Goal: Transaction & Acquisition: Purchase product/service

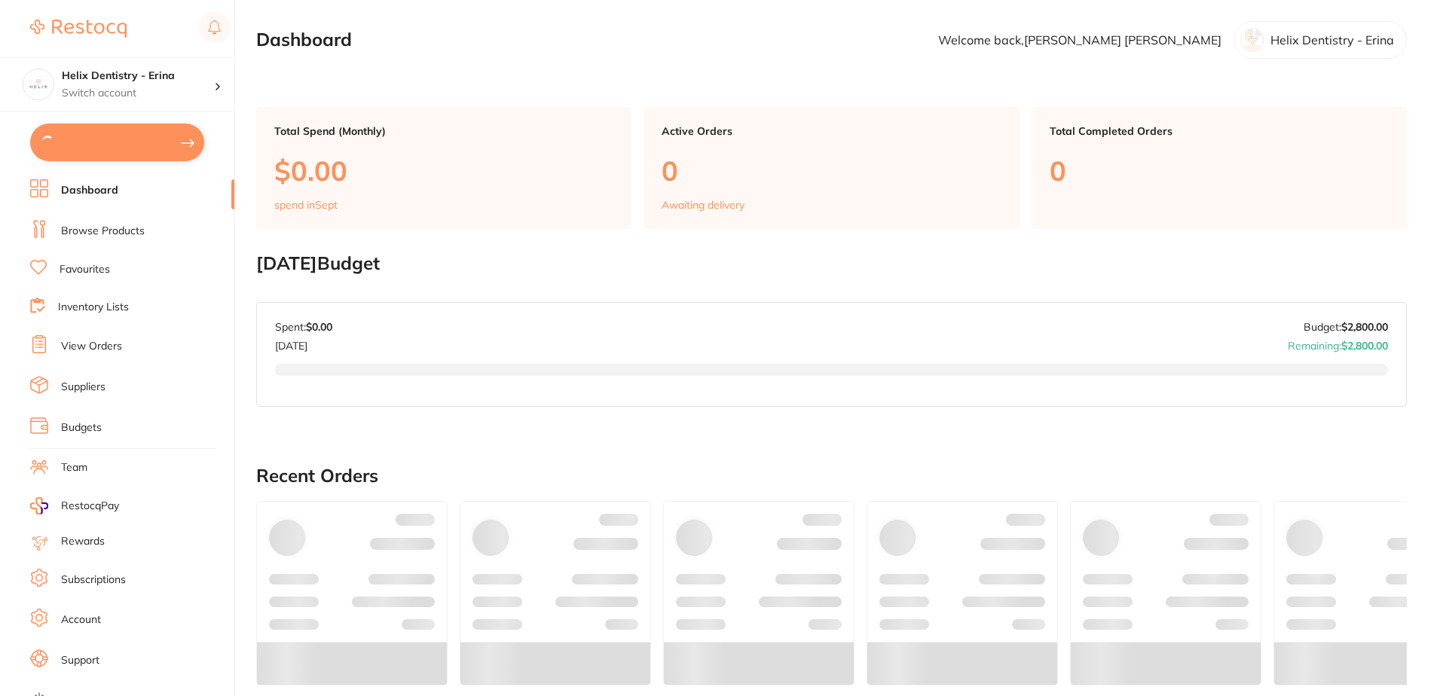
type input "3"
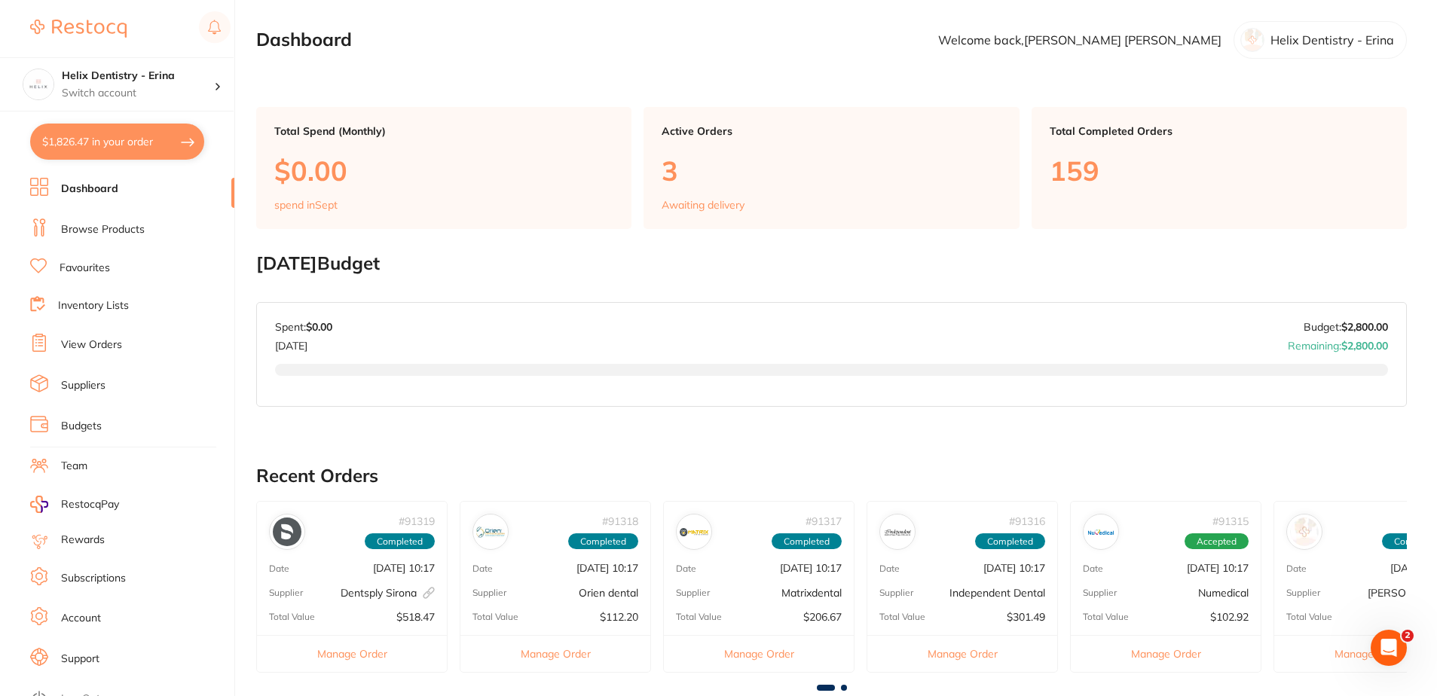
click at [155, 147] on button "$1,826.47 in your order" at bounding box center [117, 142] width 174 height 36
checkbox input "true"
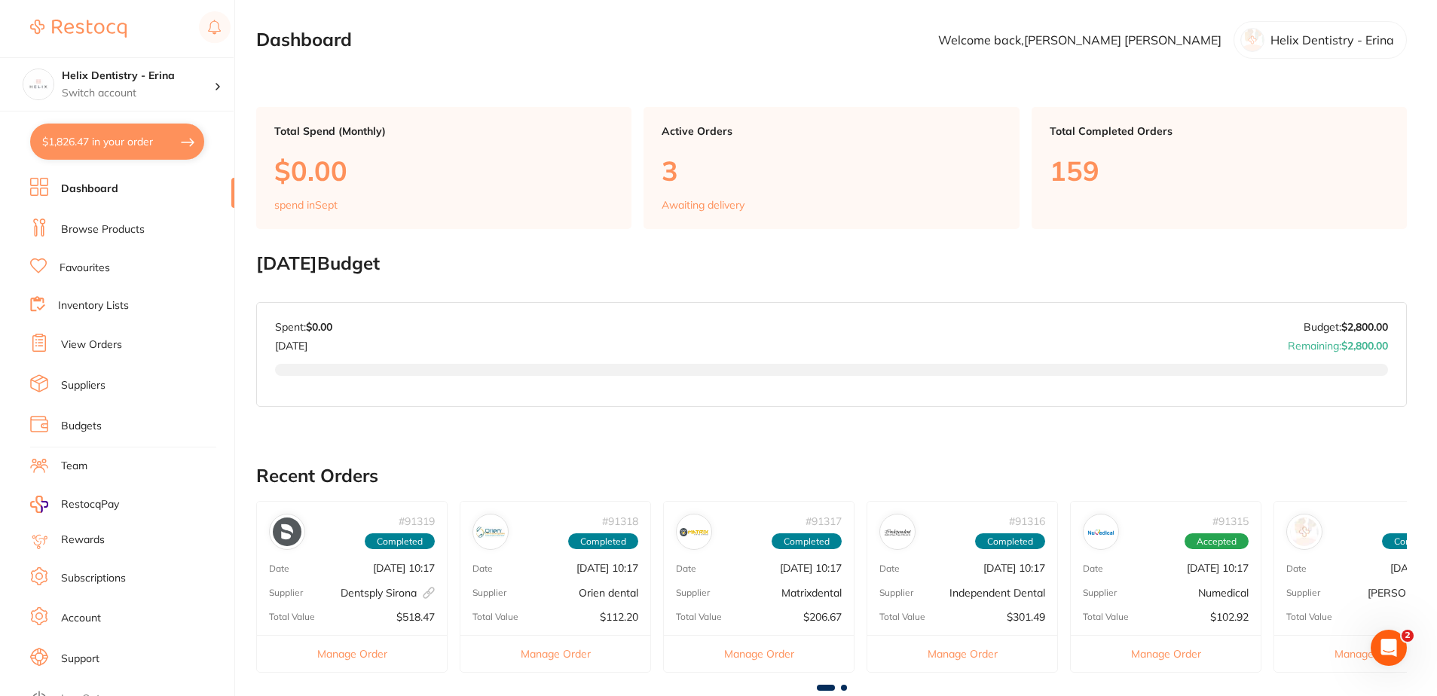
checkbox input "true"
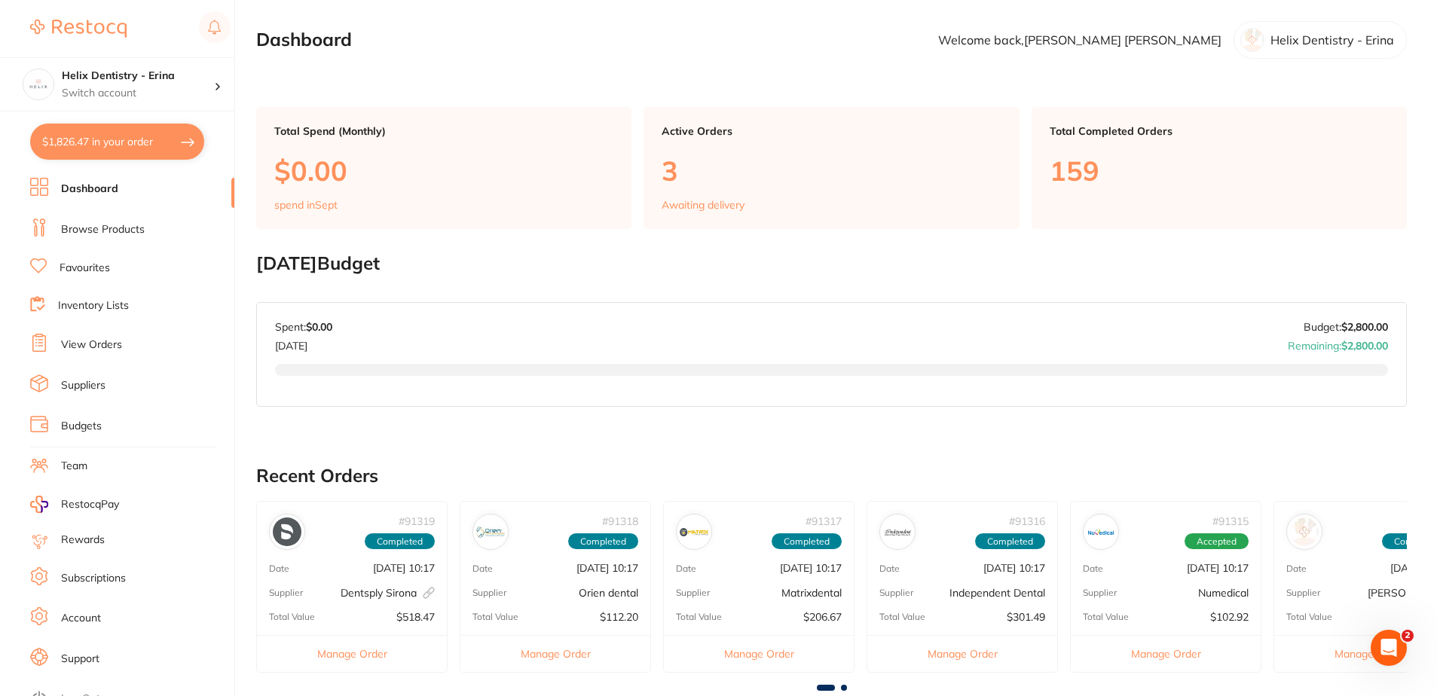
checkbox input "true"
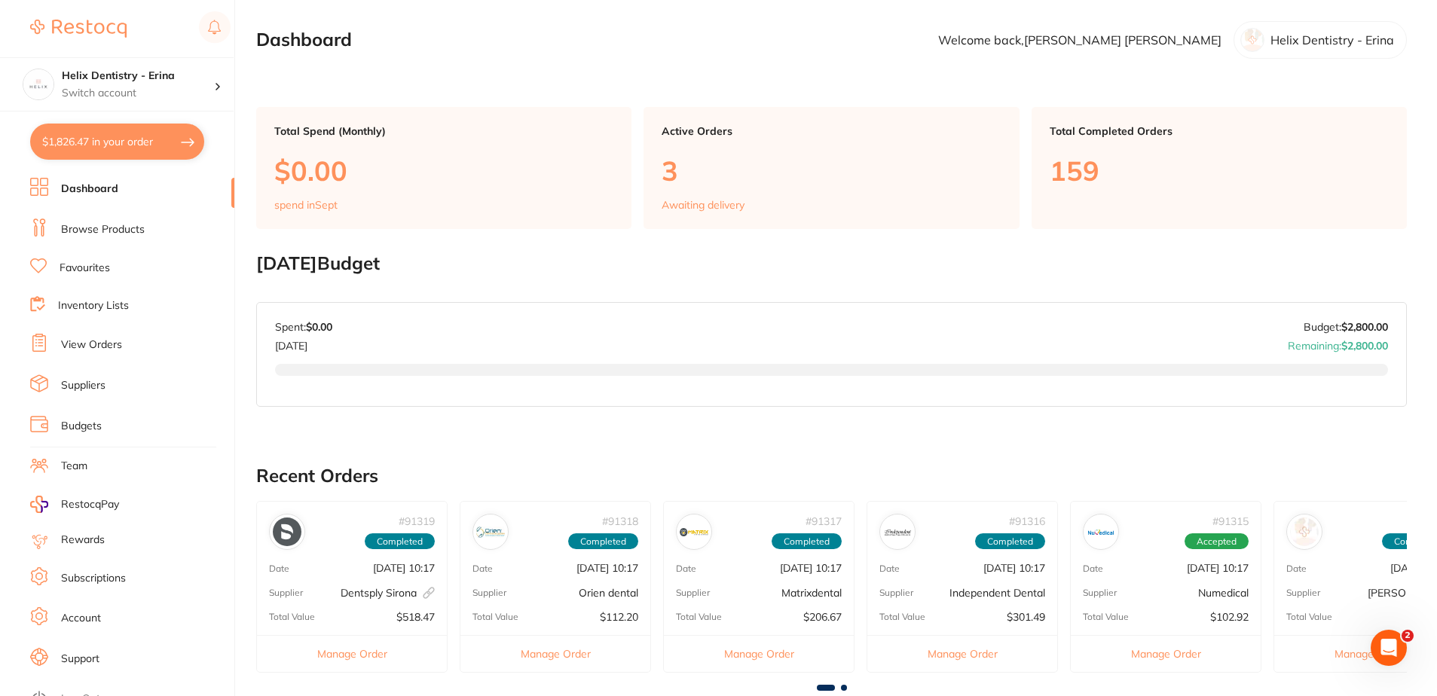
checkbox input "true"
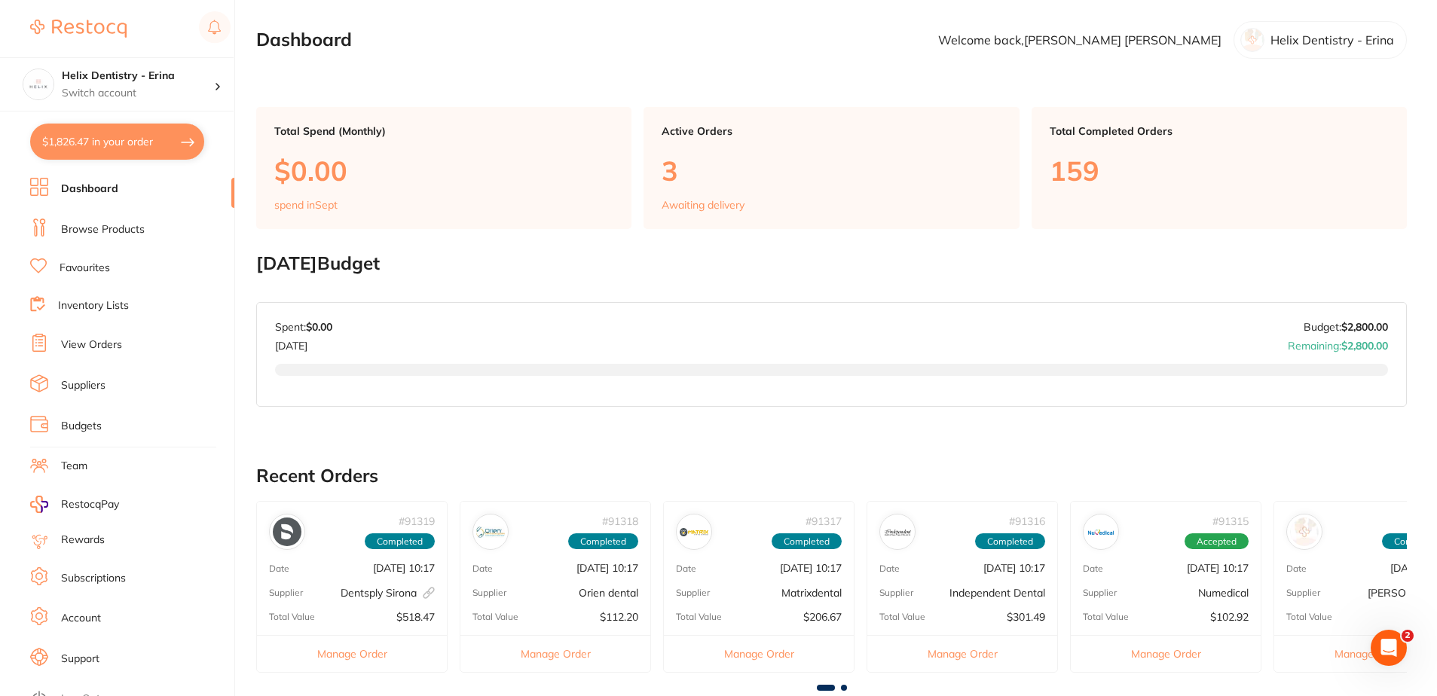
checkbox input "true"
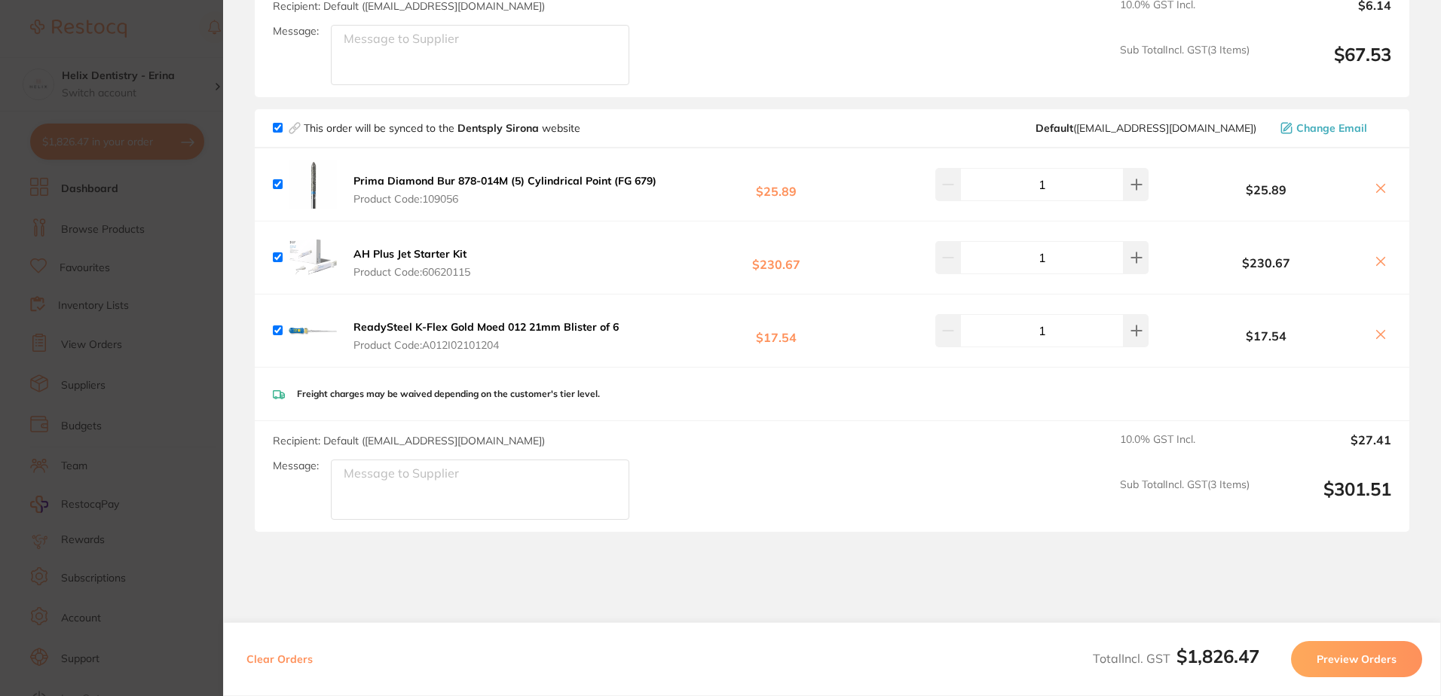
scroll to position [2113, 0]
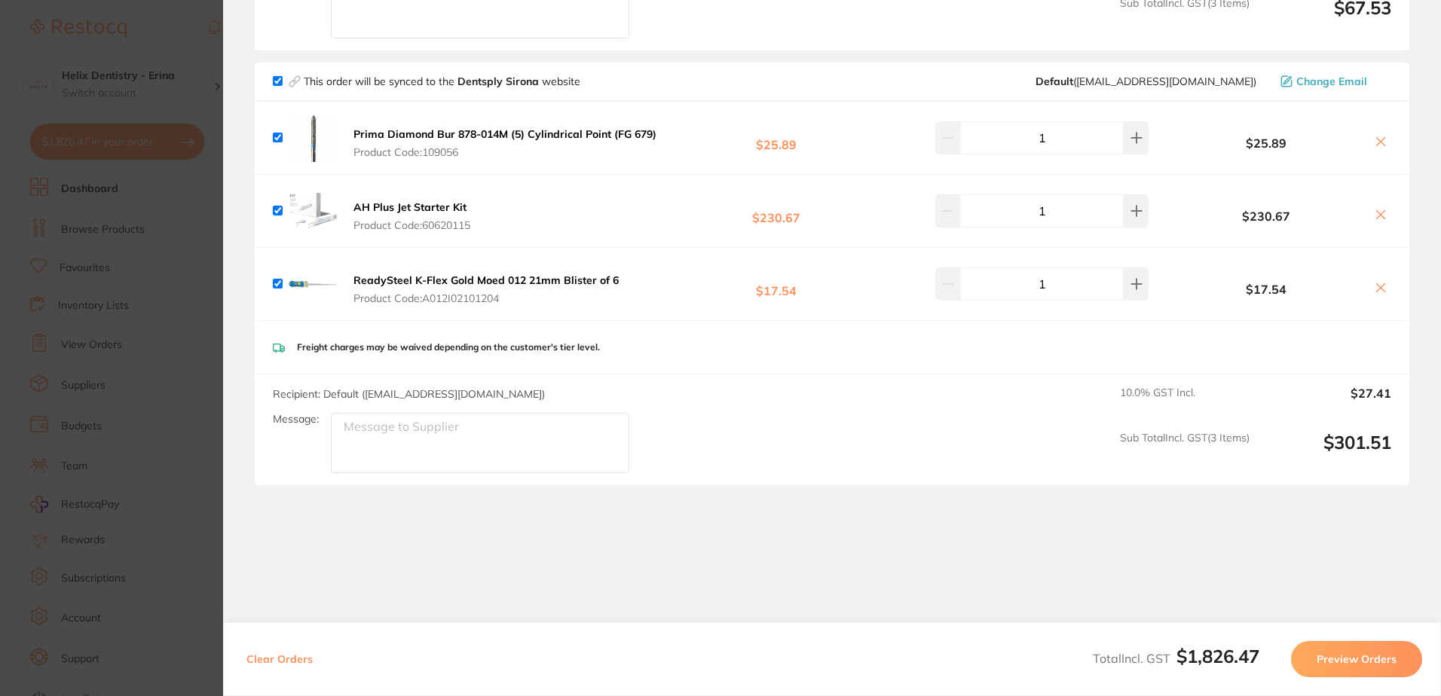
click at [149, 372] on section "Update RRP Set your pre negotiated price for this item. Item Agreed RRP (excl. …" at bounding box center [720, 348] width 1441 height 696
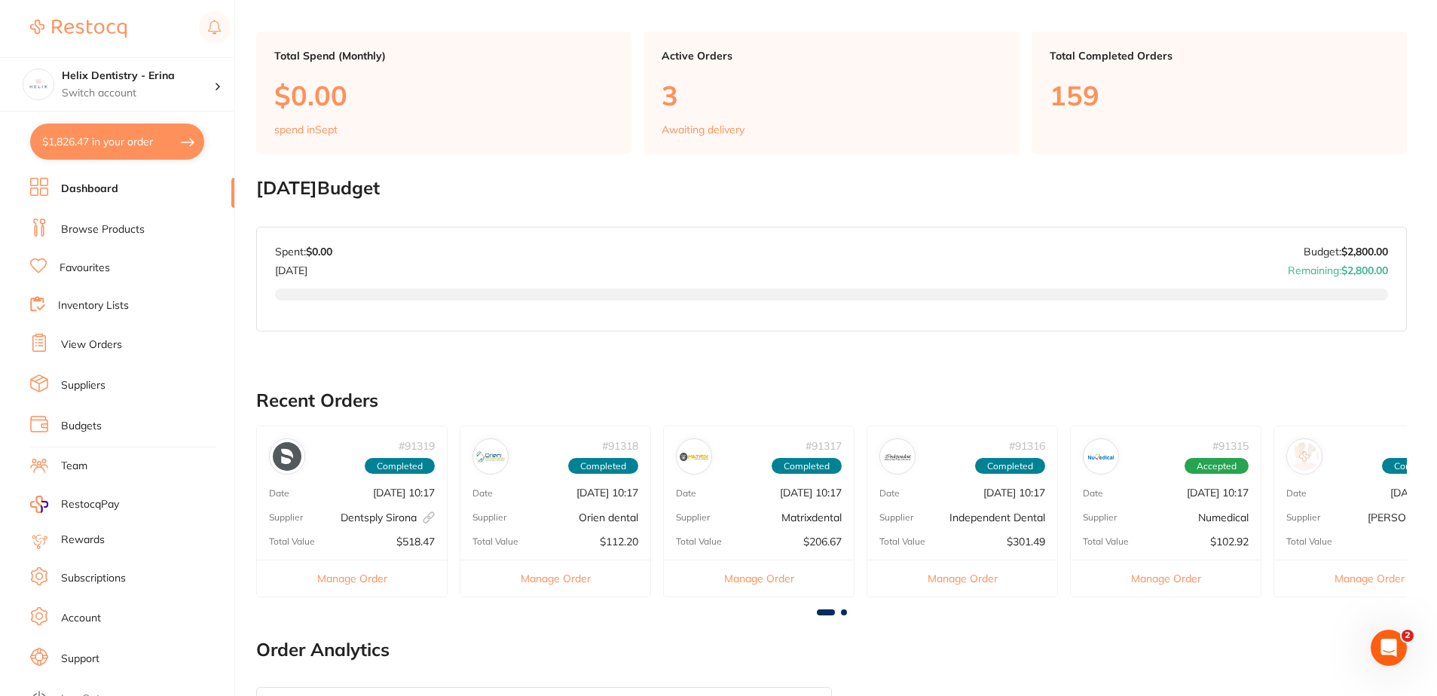
scroll to position [0, 0]
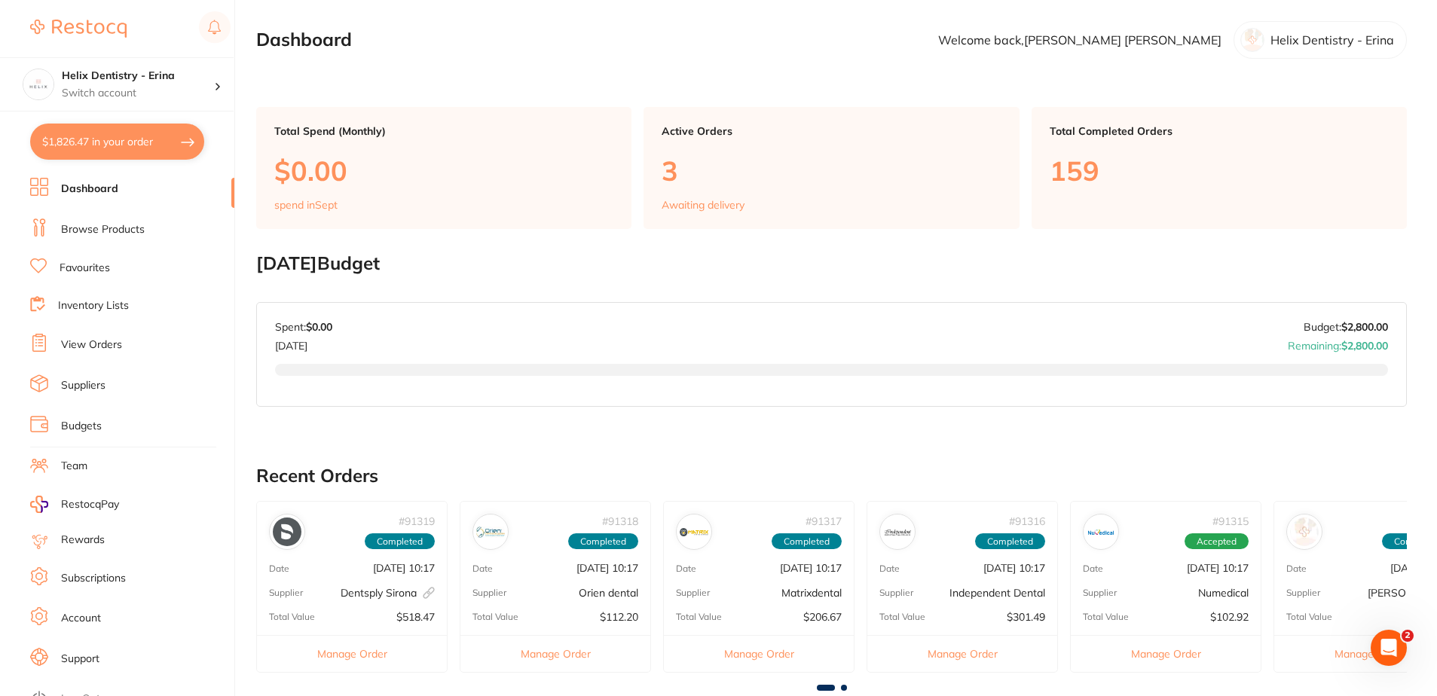
click at [111, 335] on li "View Orders" at bounding box center [132, 345] width 204 height 23
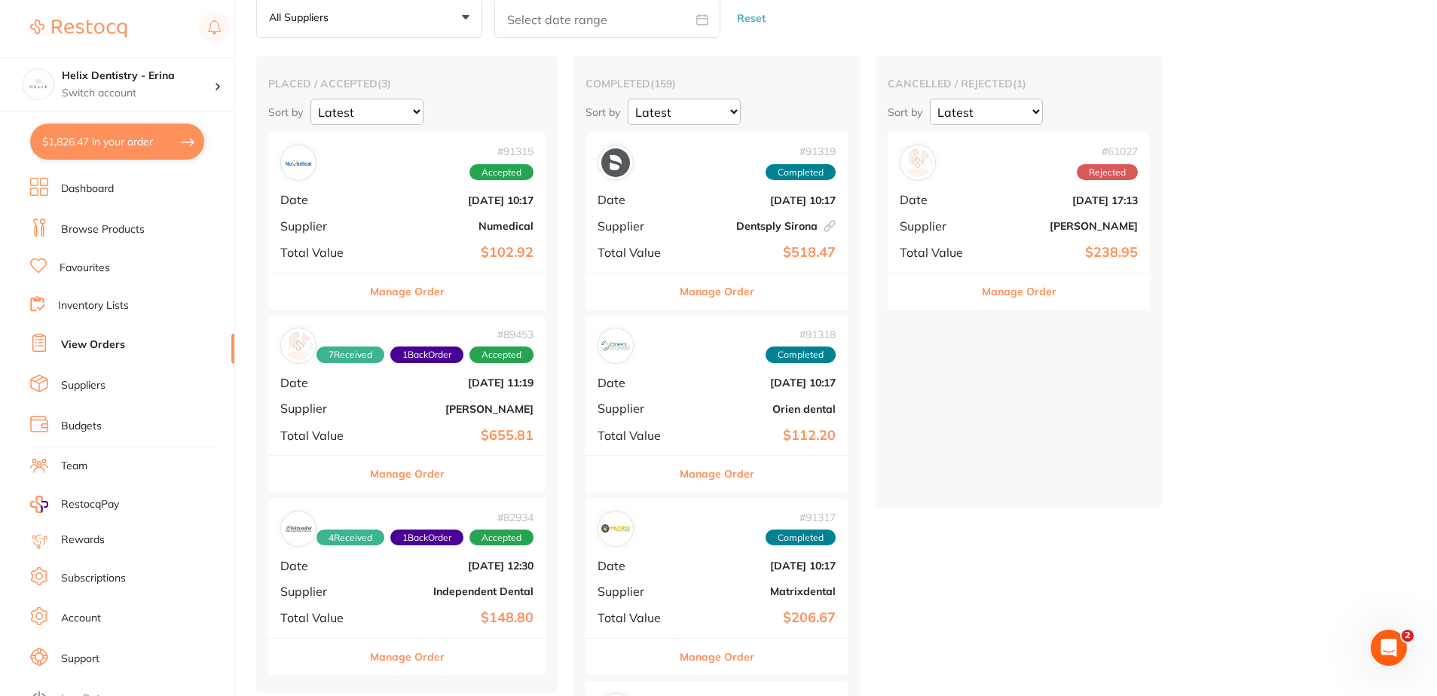
scroll to position [75, 0]
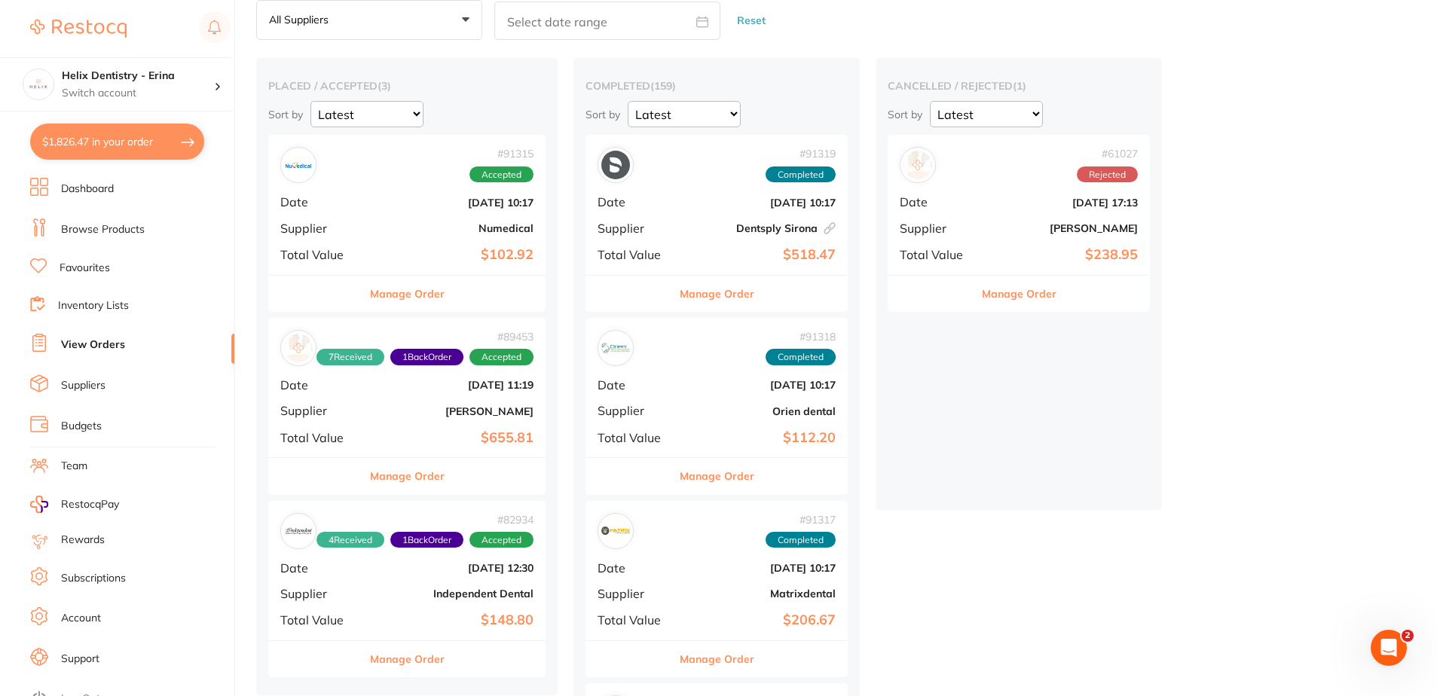
click at [409, 252] on b "$102.92" at bounding box center [453, 255] width 161 height 16
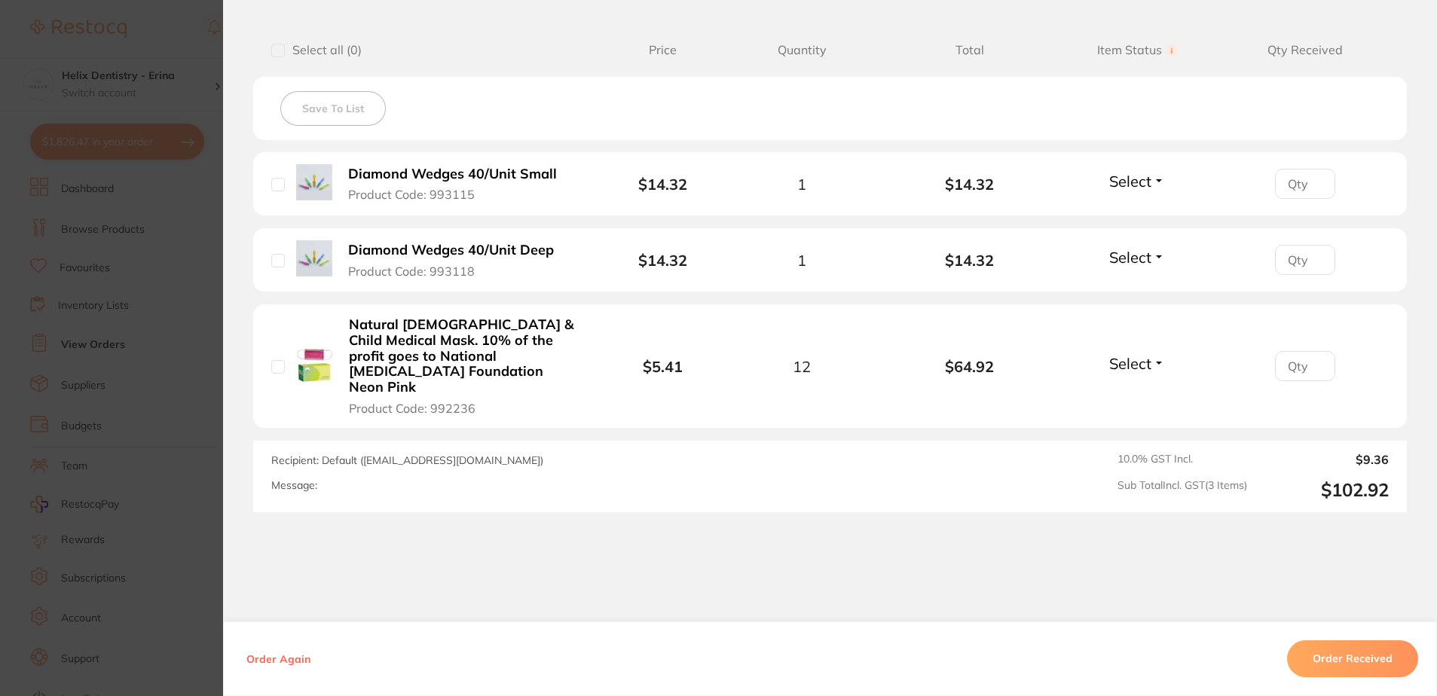
scroll to position [402, 0]
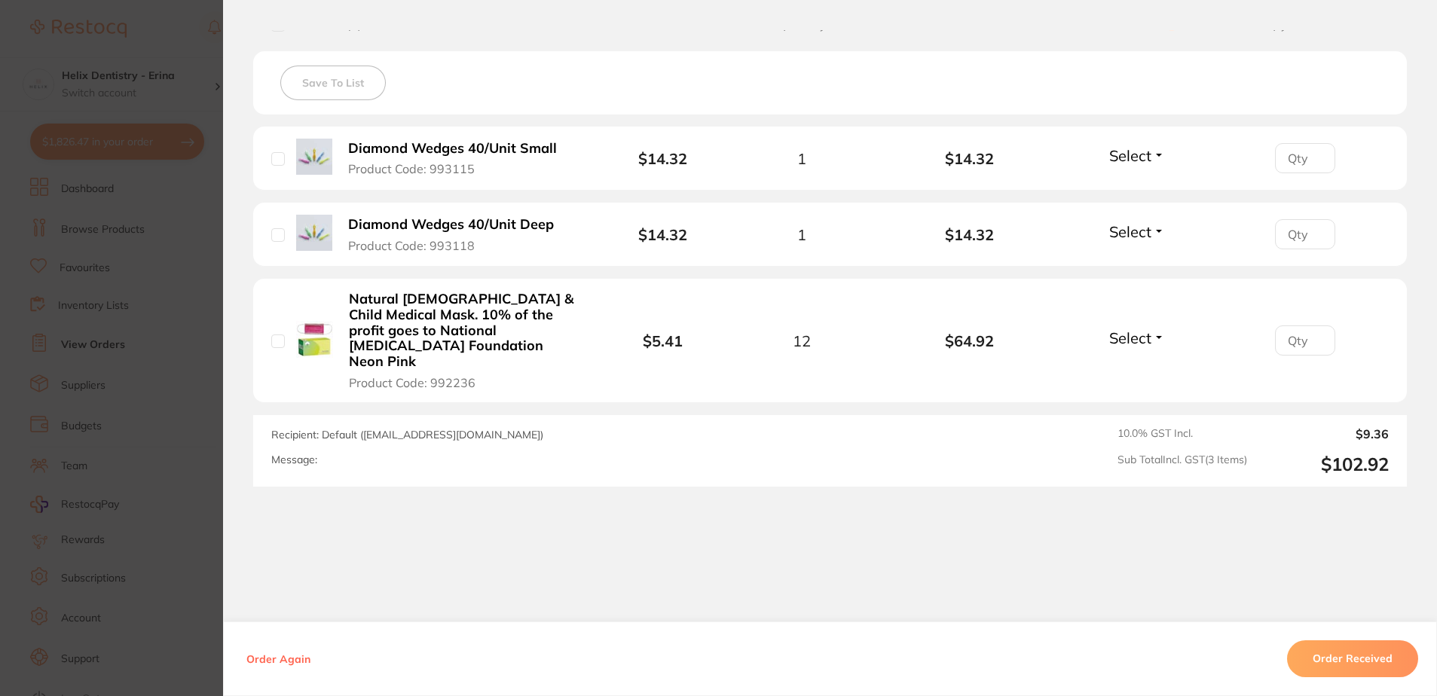
click at [142, 379] on section "Order ID: Restocq- 91315 Order Information Accepted Order Order Date [DATE] 10:…" at bounding box center [718, 348] width 1437 height 696
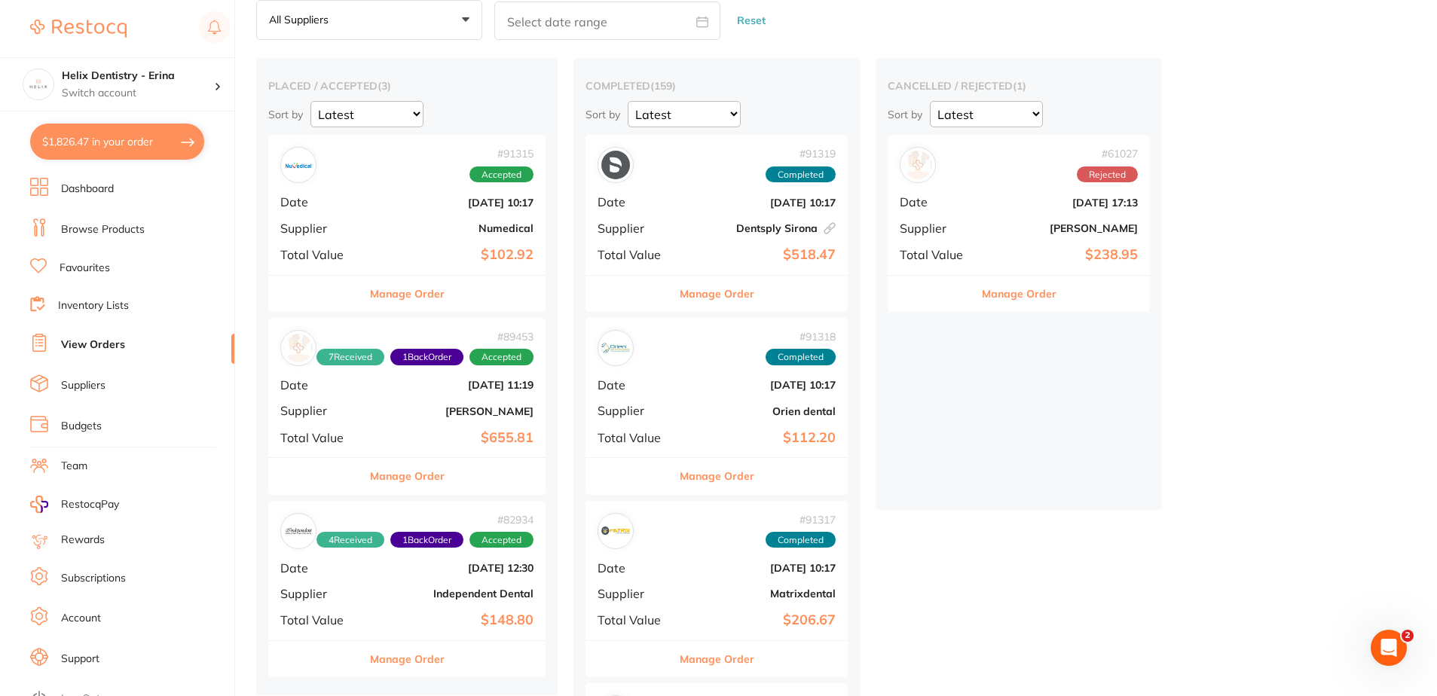
click at [411, 390] on b "[DATE] 11:19" at bounding box center [453, 385] width 161 height 12
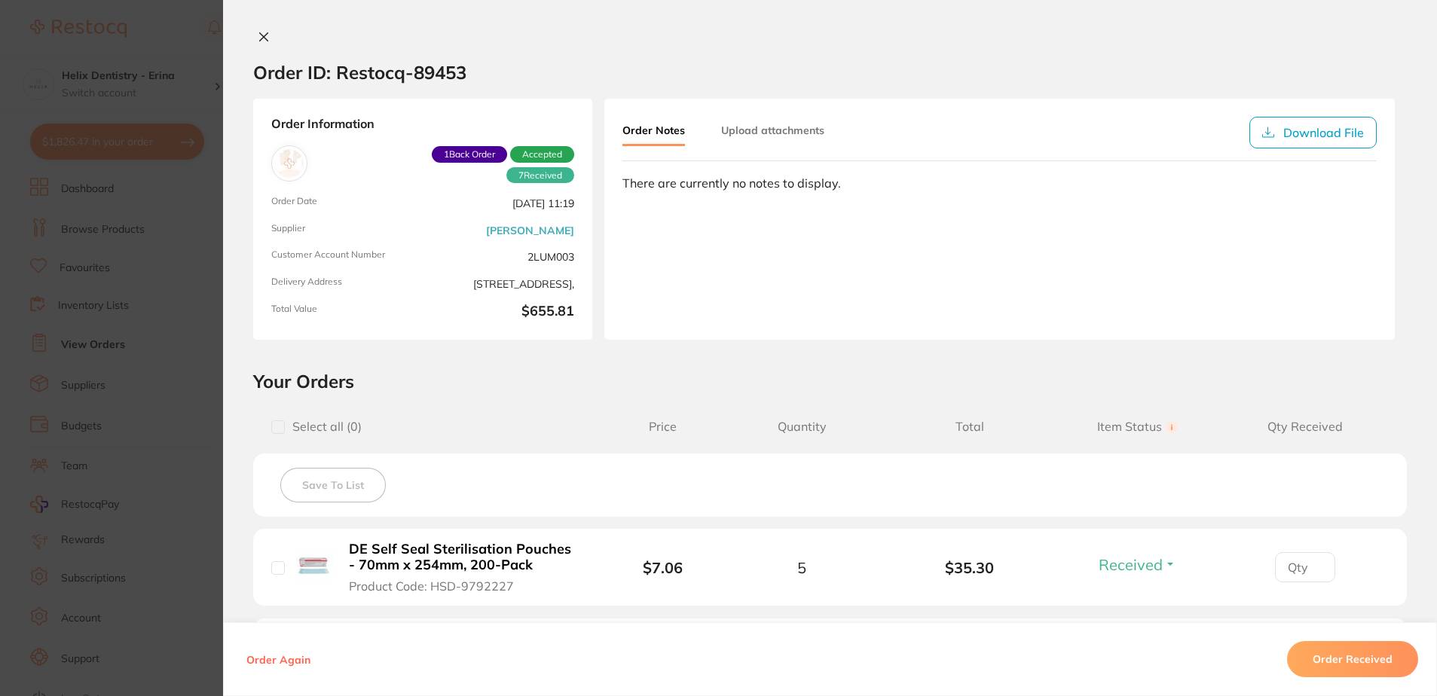
click at [144, 324] on section "Order ID: Restocq- 89453 Order Information 7 Received 1 Back Order Accepted Ord…" at bounding box center [718, 348] width 1437 height 696
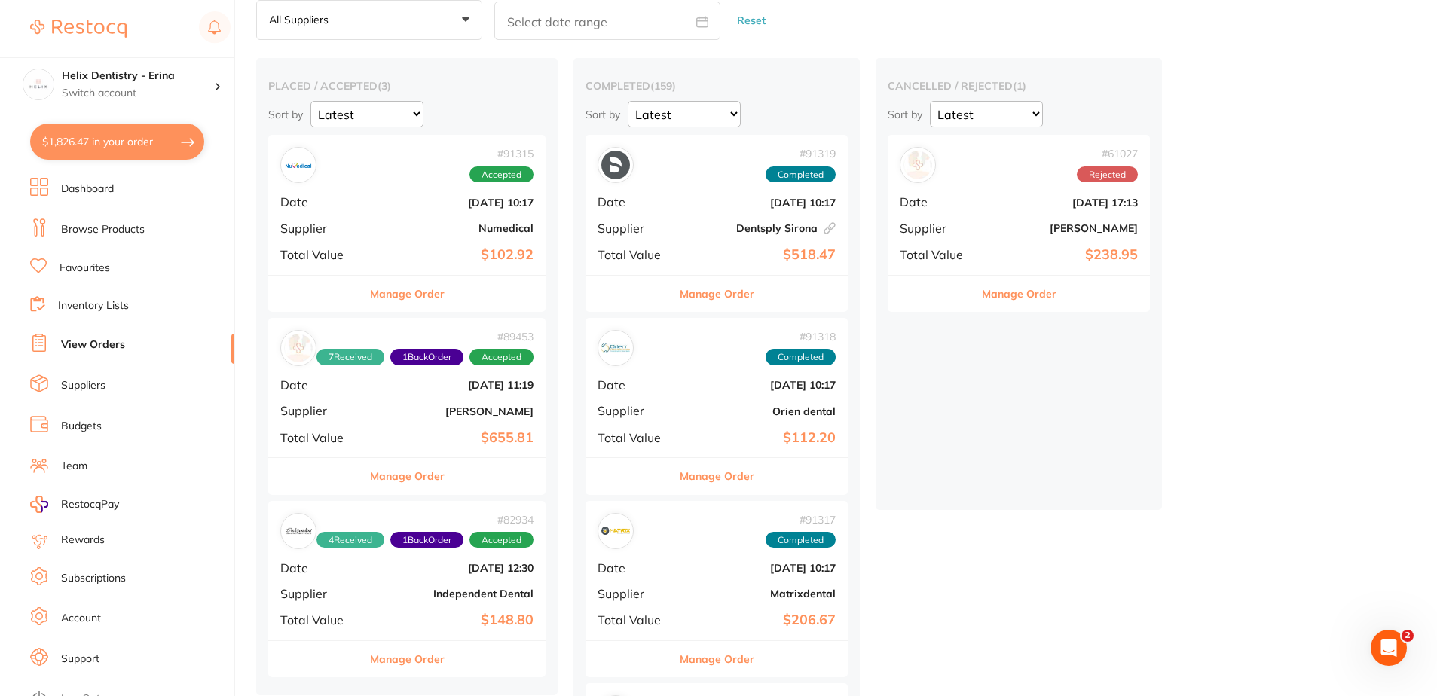
click at [424, 220] on div "# 91315 Accepted Date [DATE] 10:17 Supplier Numedical Total Value $102.92" at bounding box center [406, 204] width 277 height 139
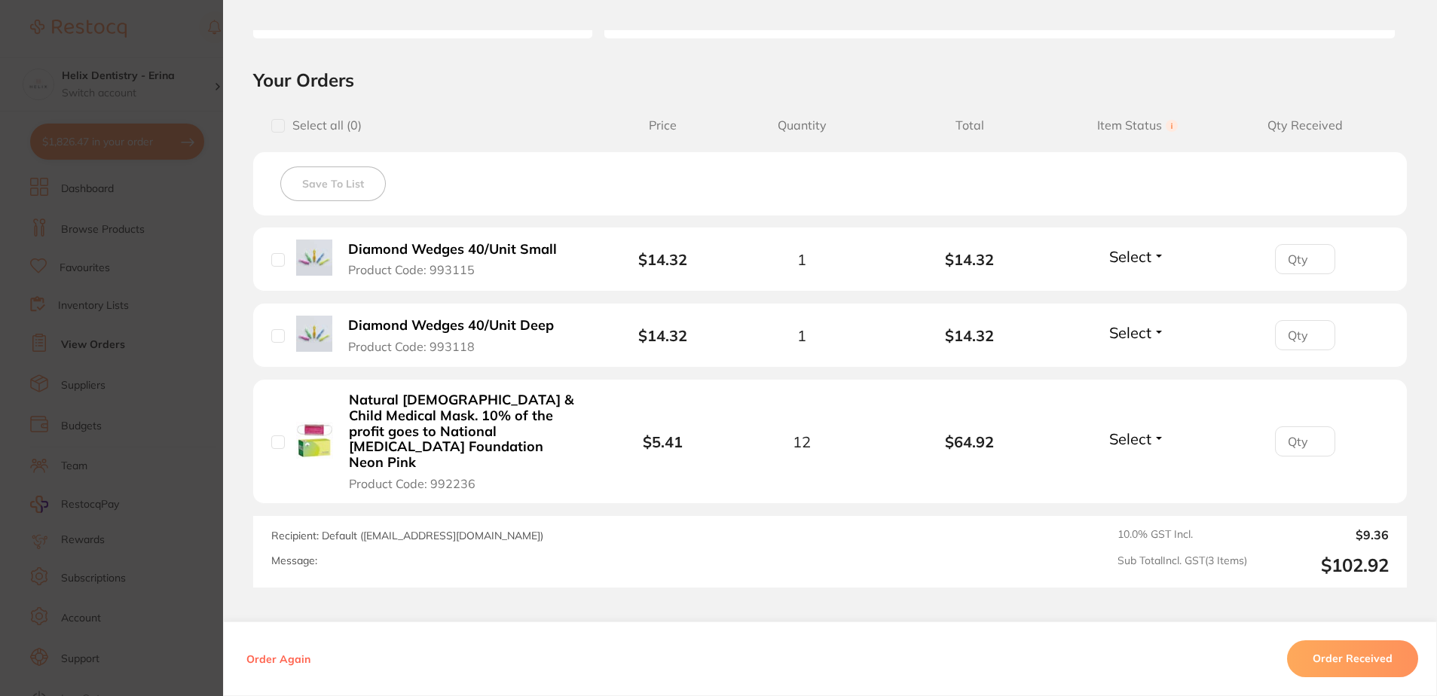
click at [87, 240] on section "Order ID: Restocq- 91315 Order Information Accepted Order Order Date [DATE] 10:…" at bounding box center [718, 348] width 1437 height 696
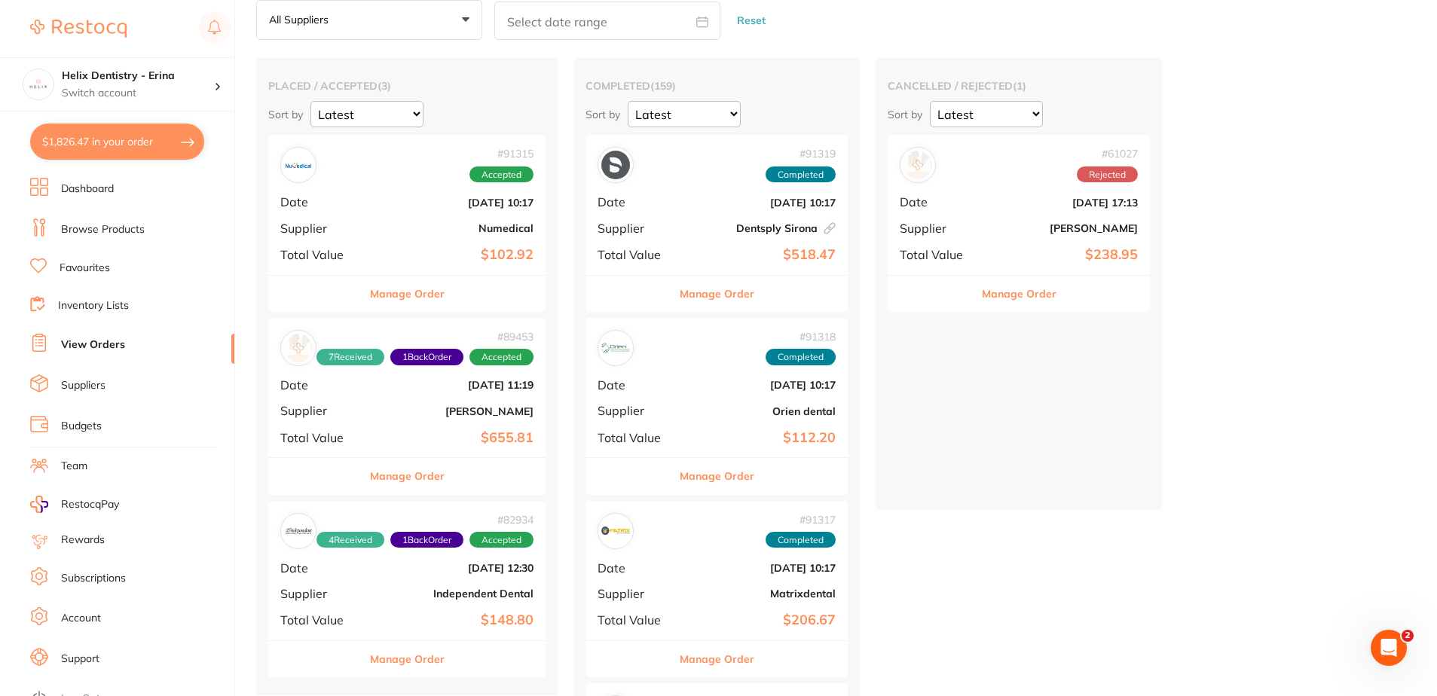
click at [395, 392] on div "# 89453 7 Received 1 Back Order Accepted Date [DATE] 11:19 Supplier [PERSON_NAM…" at bounding box center [406, 387] width 277 height 139
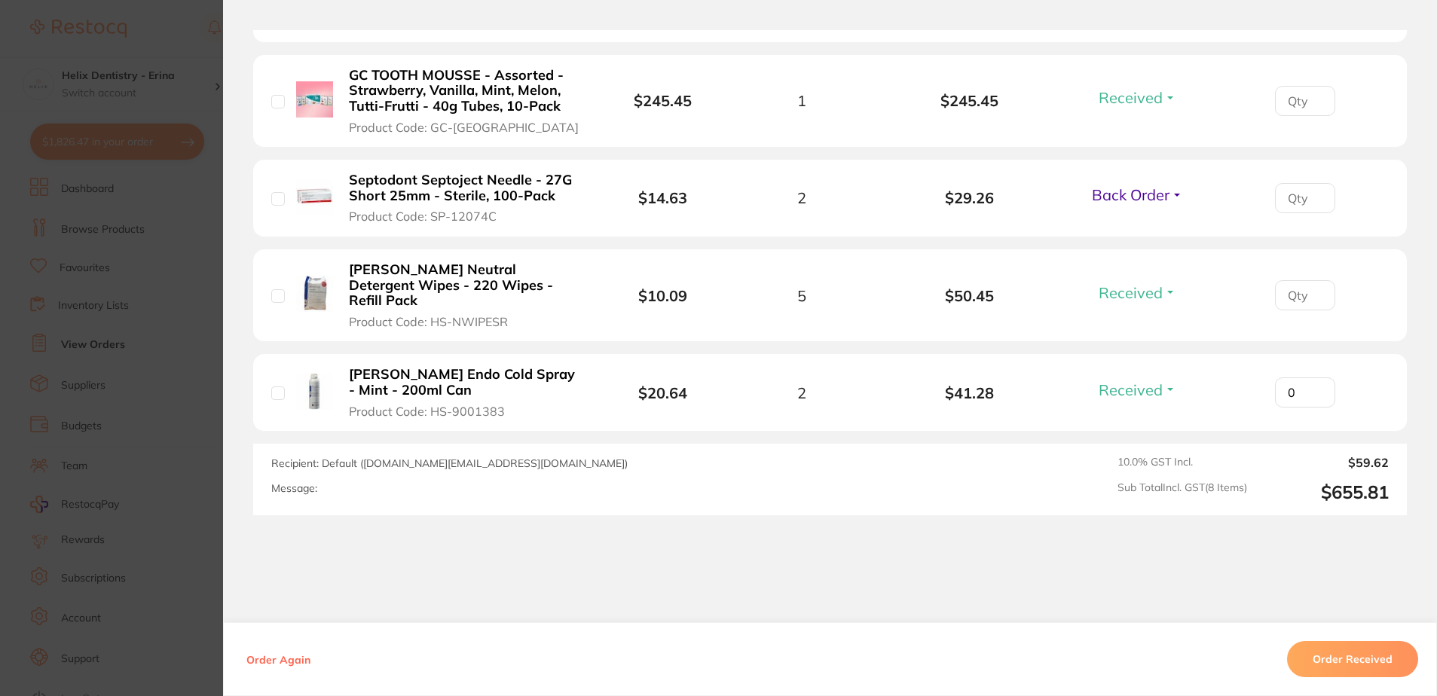
scroll to position [876, 0]
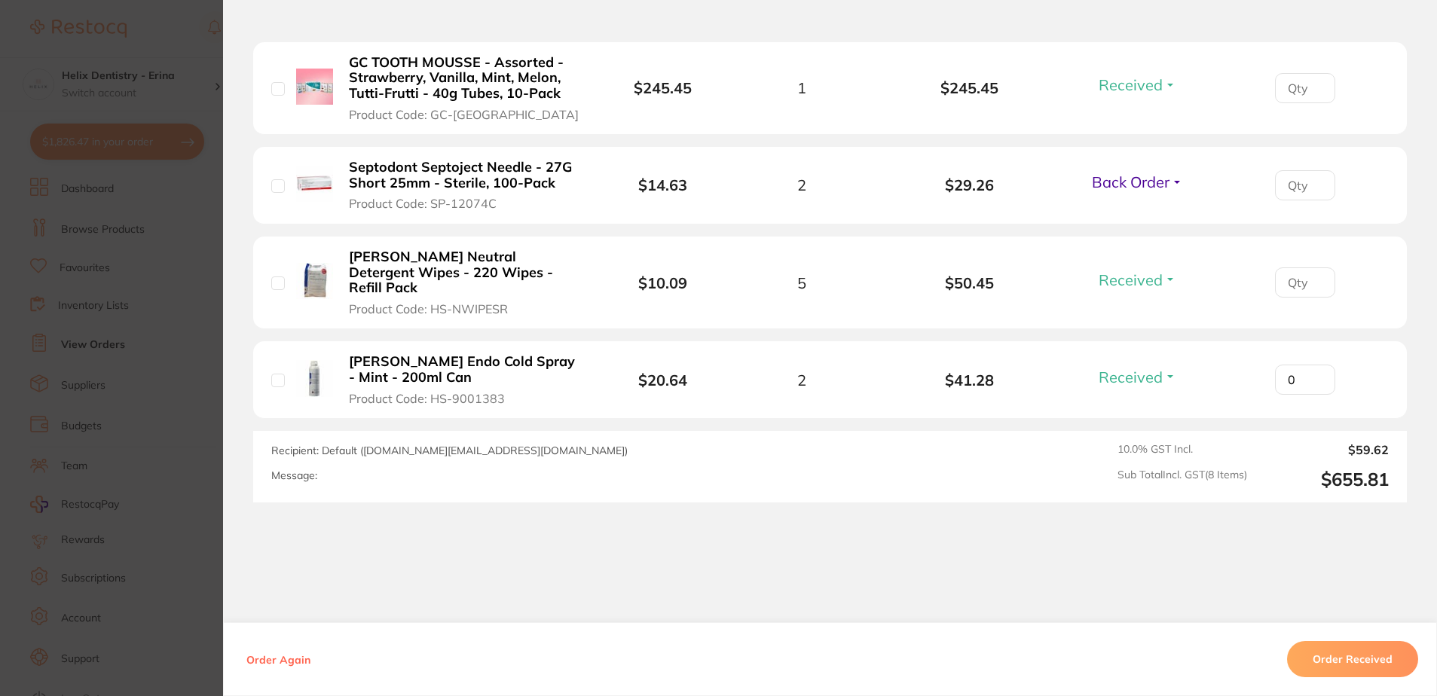
click at [180, 274] on section "Order ID: Restocq- 89453 Order Information 7 Received 1 Back Order Accepted Ord…" at bounding box center [718, 348] width 1437 height 696
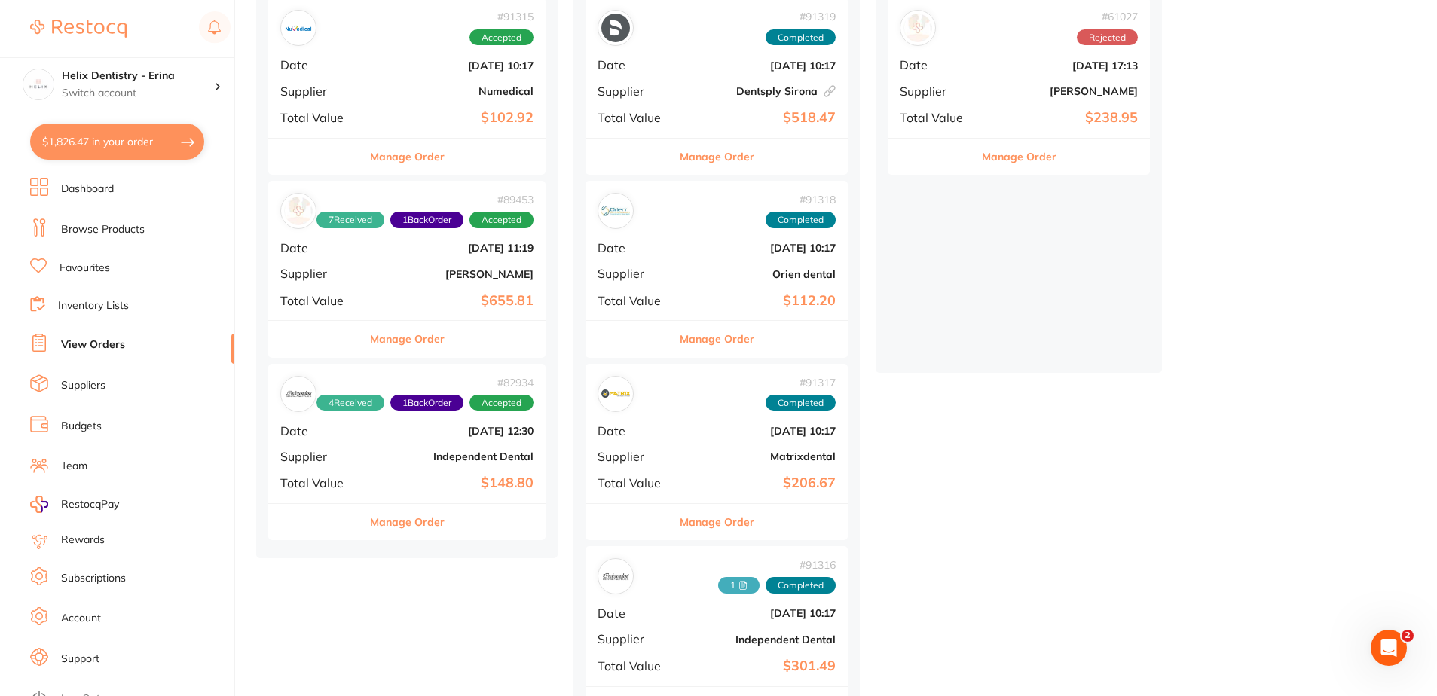
scroll to position [226, 0]
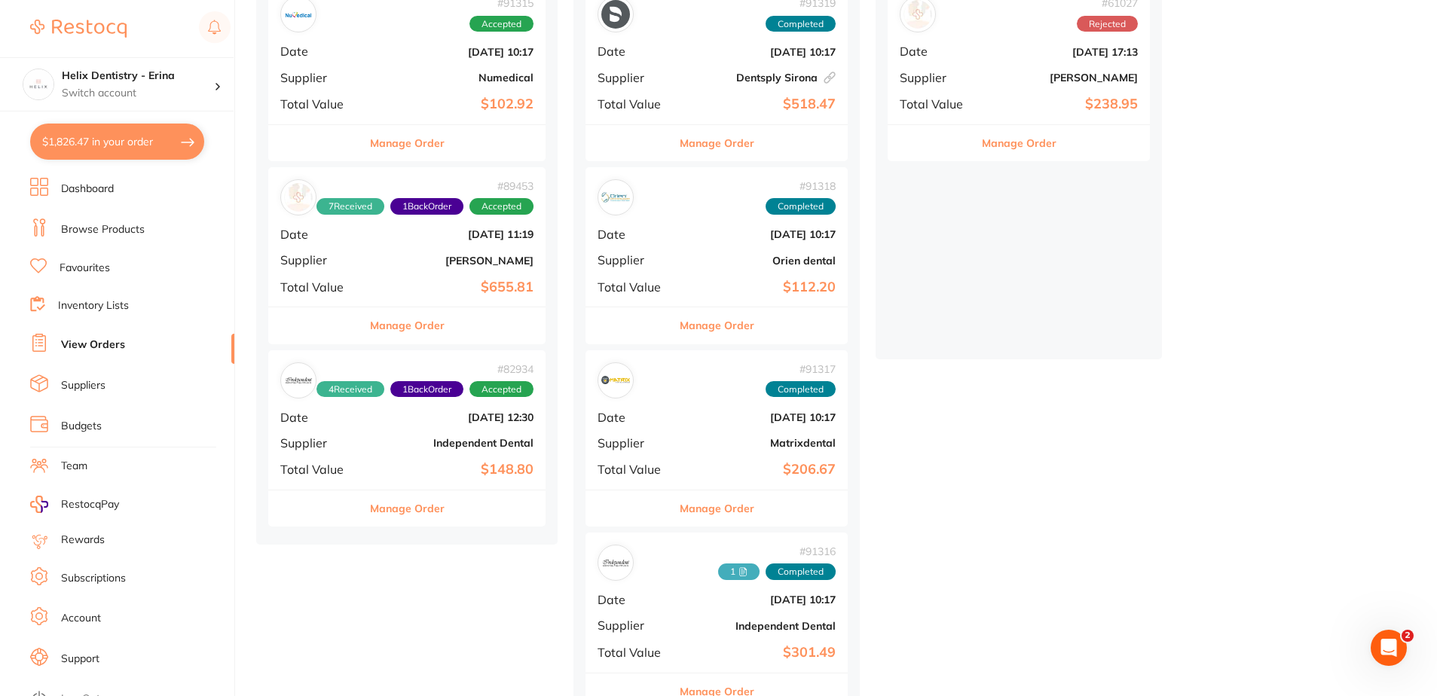
click at [393, 468] on b "$148.80" at bounding box center [453, 470] width 161 height 16
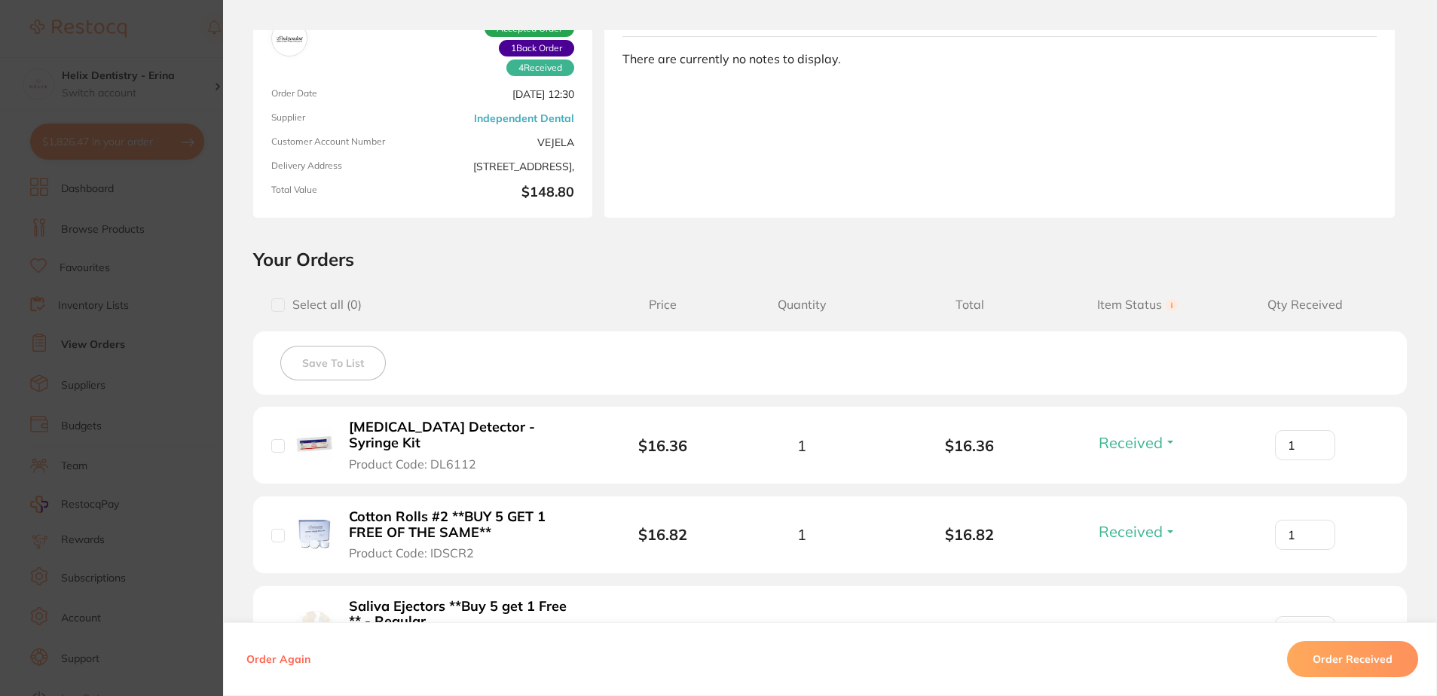
scroll to position [95, 0]
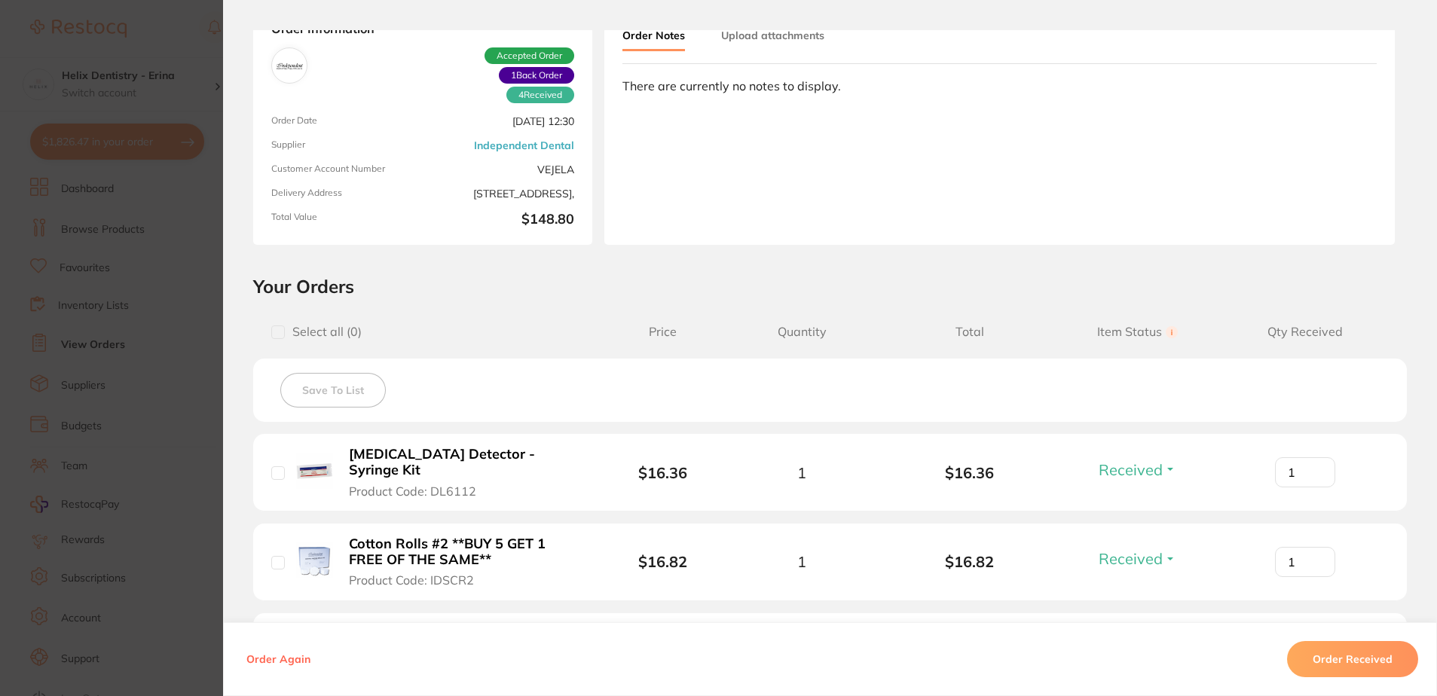
click at [119, 298] on section "Order ID: Restocq- 82934 Order Information 4 Received 1 Back Order Accepted Ord…" at bounding box center [718, 348] width 1437 height 696
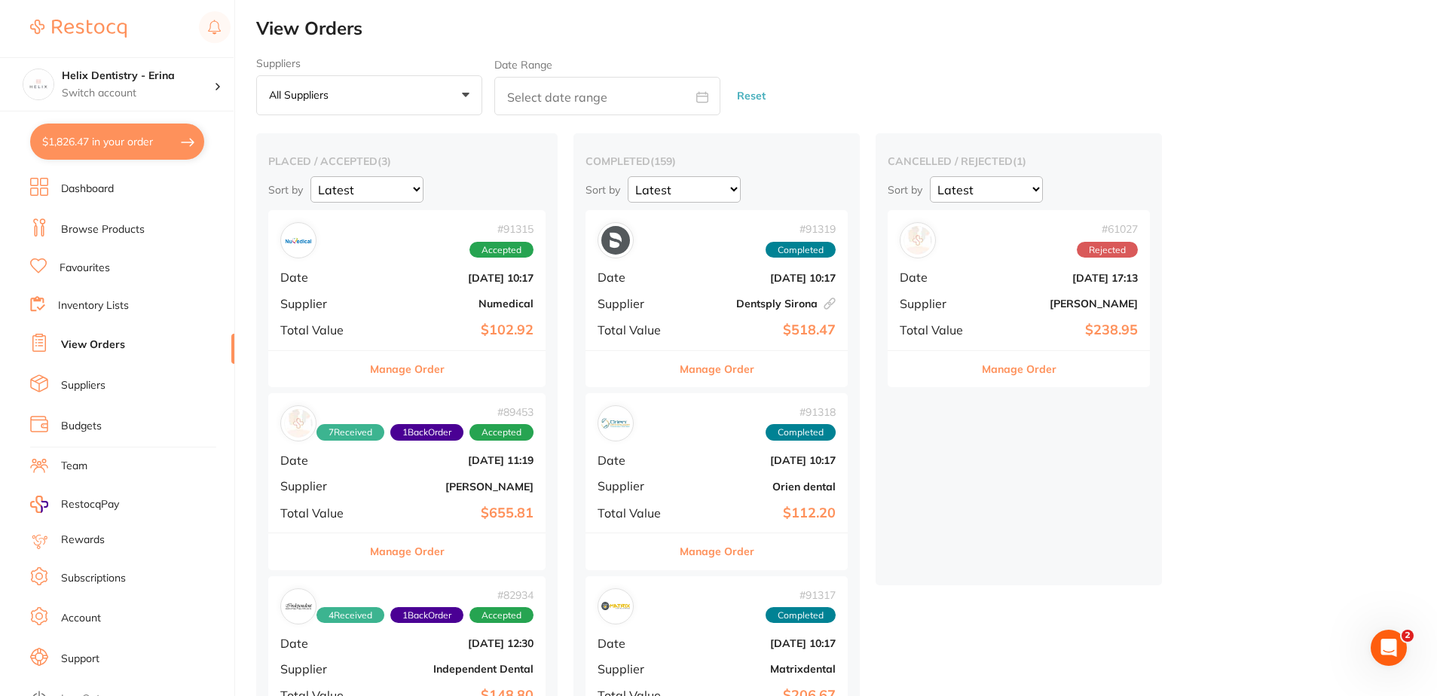
click at [694, 289] on div "# 91319 Completed Date [DATE] 10:17 Supplier Dentsply Sirona This order has bee…" at bounding box center [717, 279] width 262 height 139
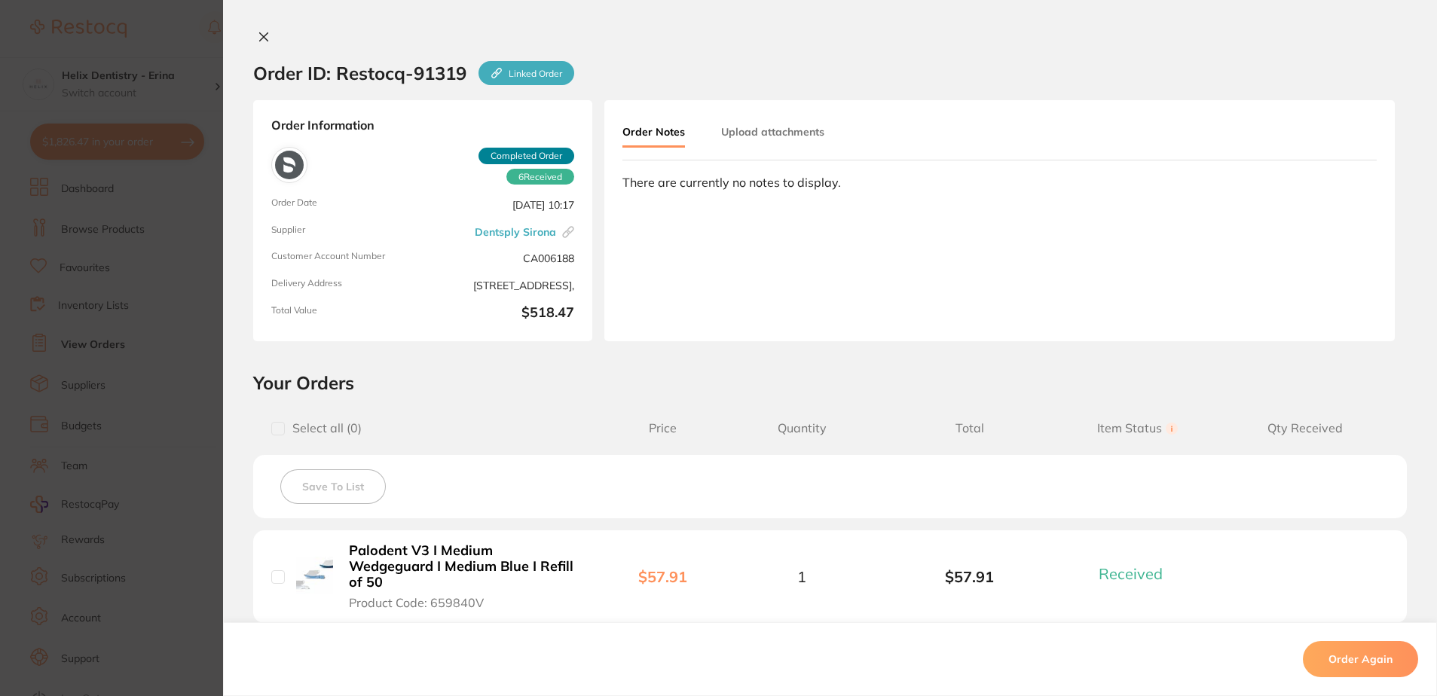
click at [135, 378] on section "Order ID: Restocq- 91319 Linked Order Order Information 6 Received Completed Or…" at bounding box center [718, 348] width 1437 height 696
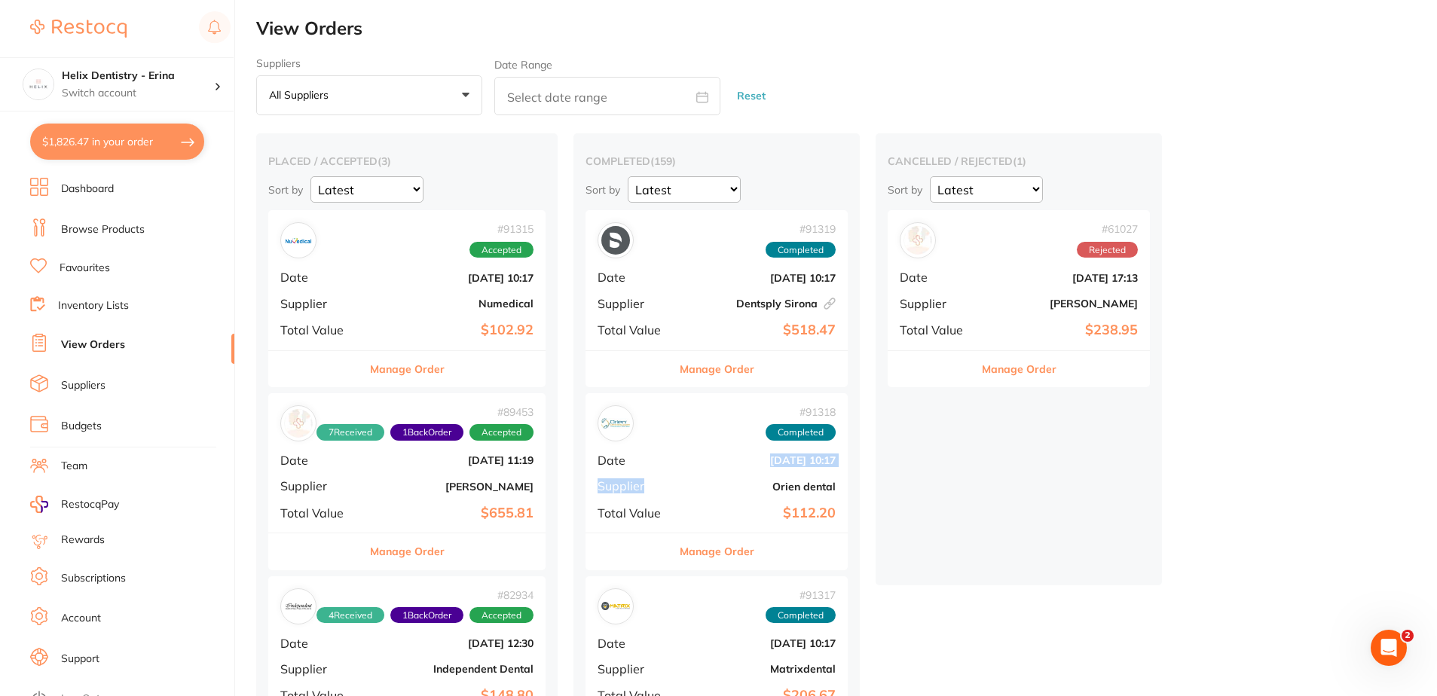
click at [674, 473] on div "# 91318 Completed Date [DATE] 10:17 Supplier Orien dental Total Value $112.20" at bounding box center [717, 462] width 262 height 139
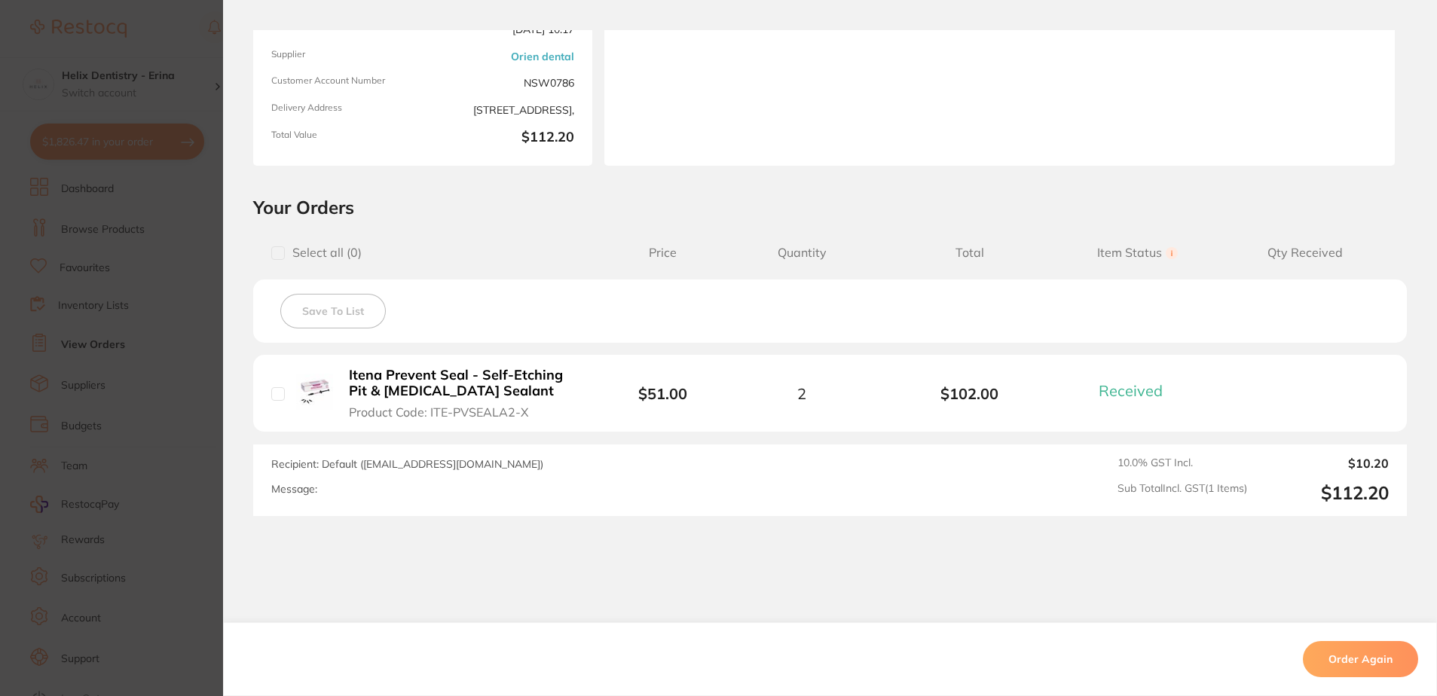
scroll to position [219, 0]
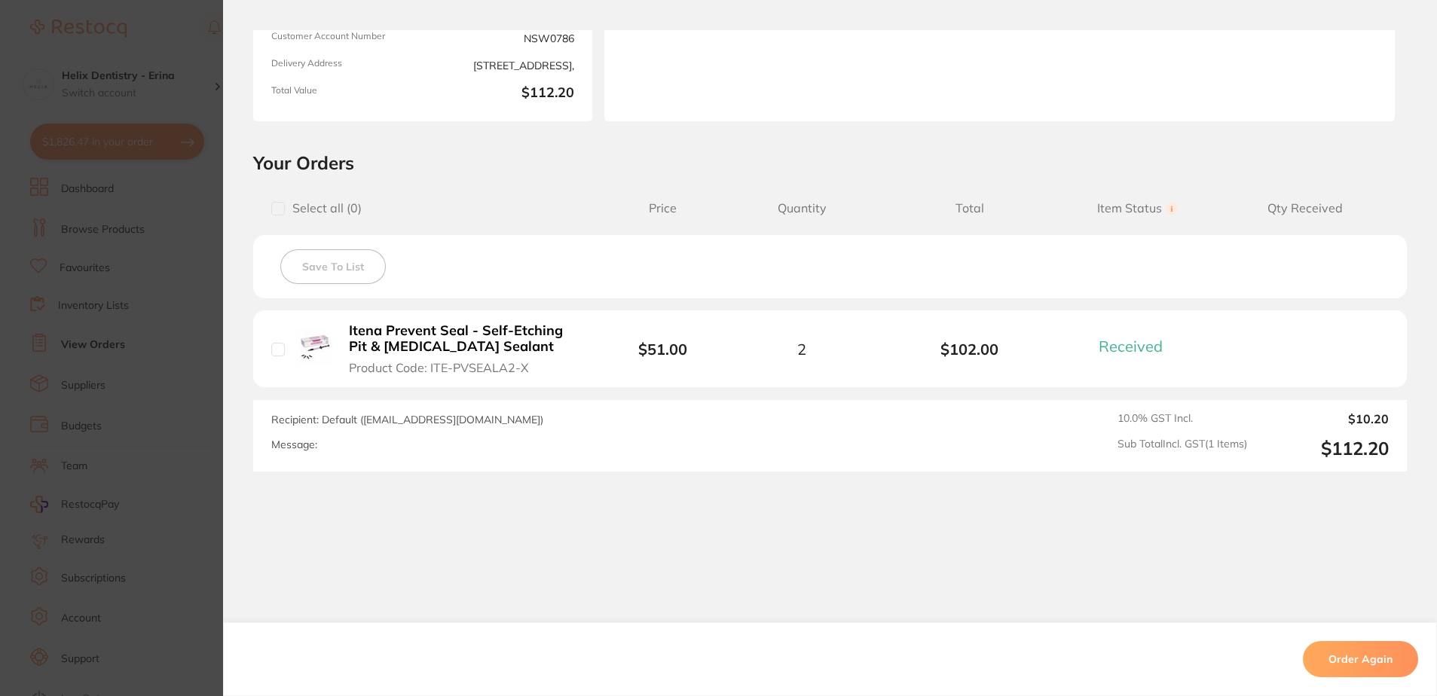
click at [38, 359] on section "Order ID: Restocq- 91318 Order Information 1 Received Completed Order Order Dat…" at bounding box center [718, 348] width 1437 height 696
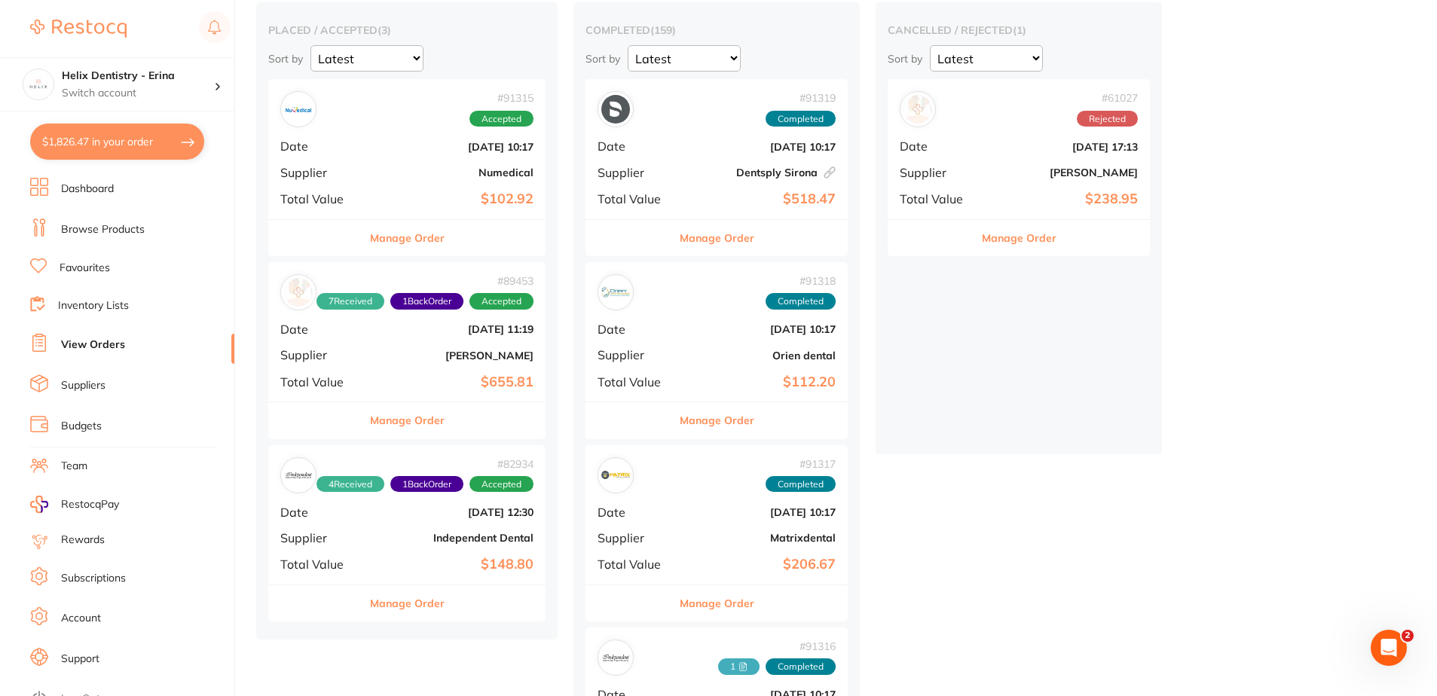
scroll to position [226, 0]
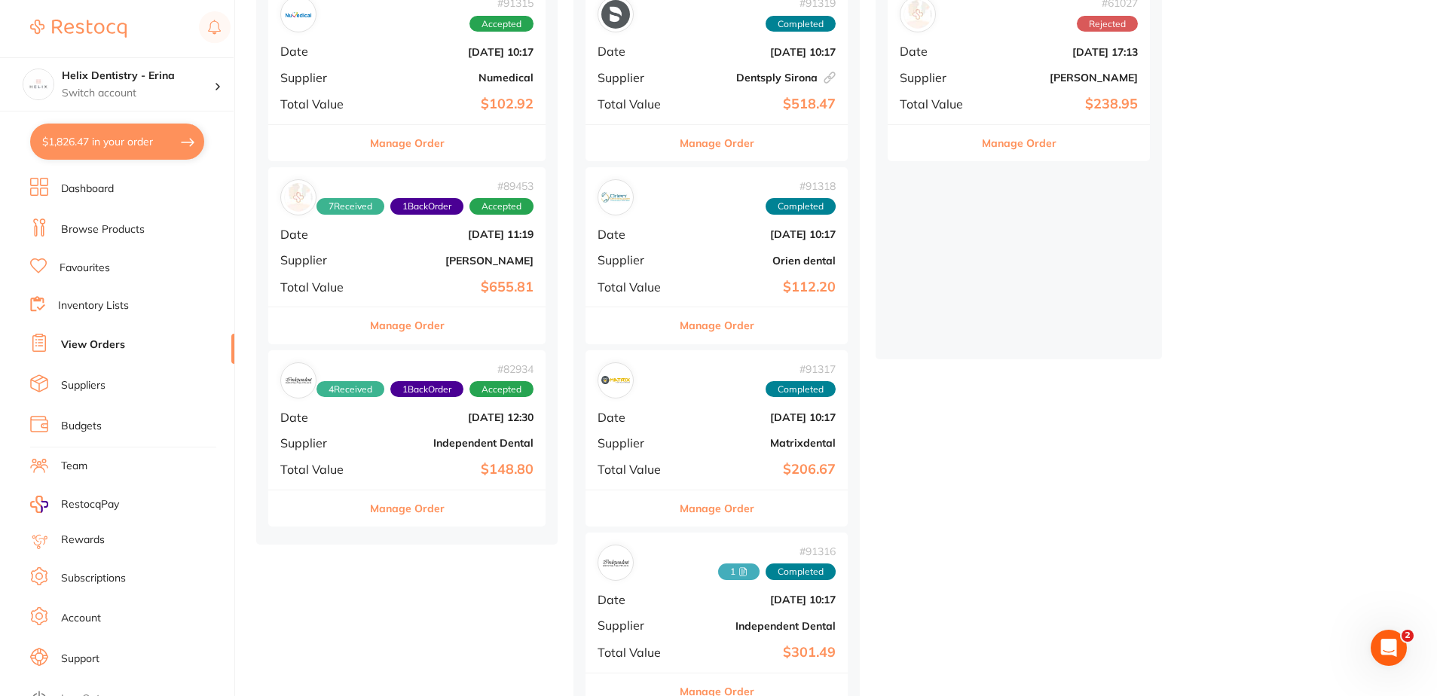
click at [671, 427] on div "# 91317 Completed Date [DATE] 10:17 Supplier Matrixdental Total Value $206.67" at bounding box center [717, 419] width 262 height 139
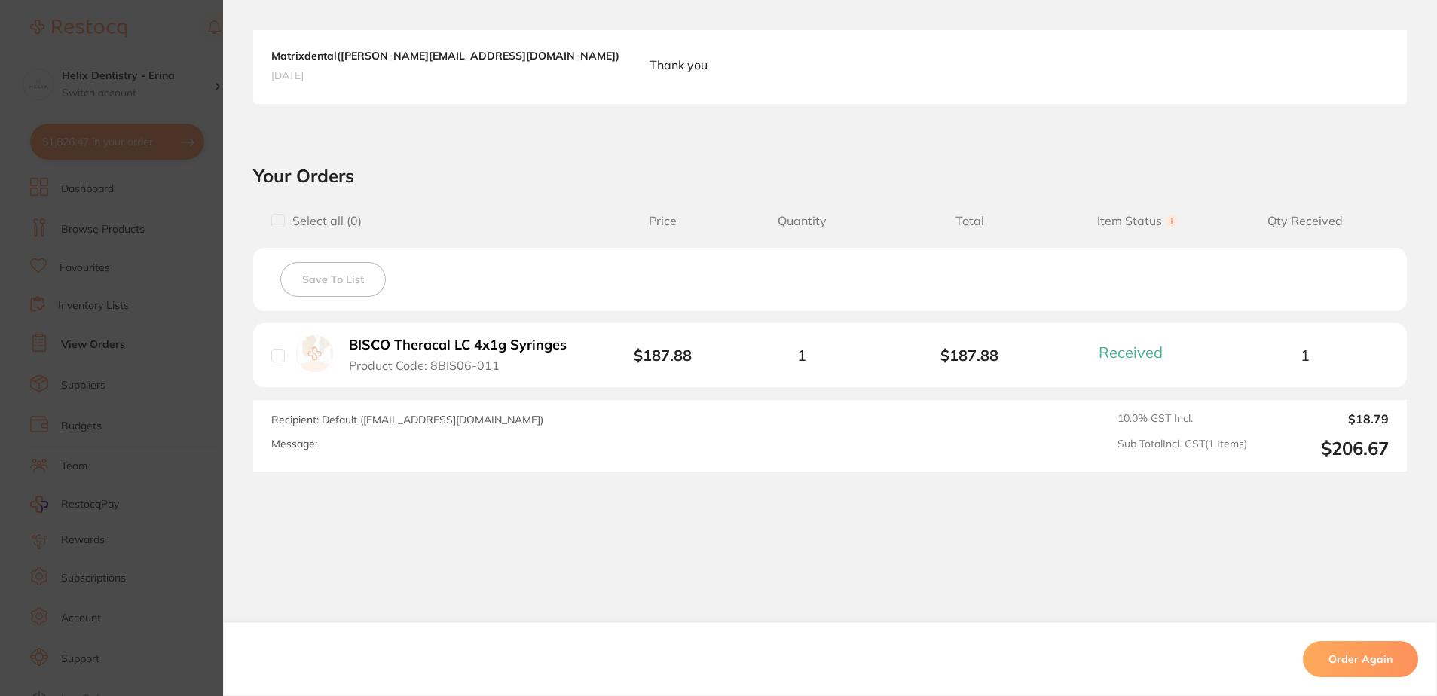
click at [161, 342] on section "Order ID: Restocq- 91317 Order Information 1 Received Completed Order Order Dat…" at bounding box center [718, 348] width 1437 height 696
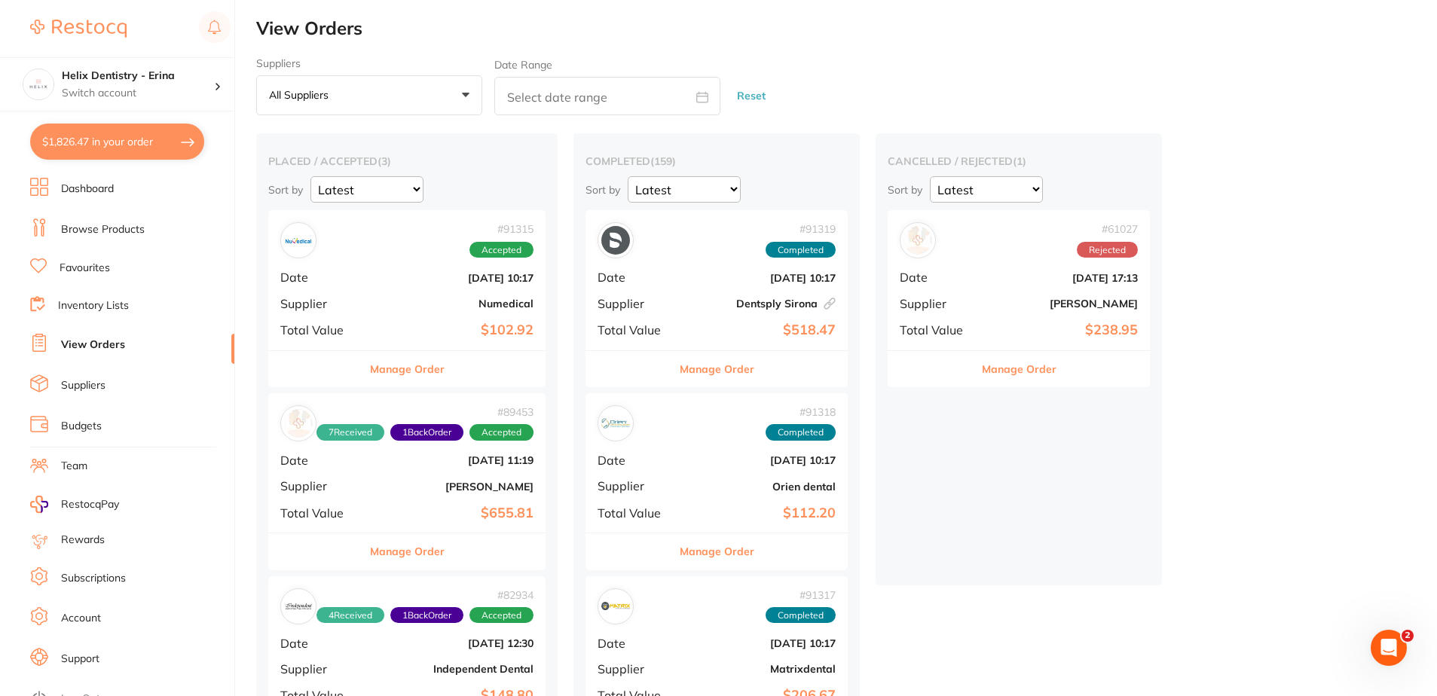
click at [414, 288] on div "# 91315 Accepted Date [DATE] 10:17 Supplier Numedical Total Value $102.92" at bounding box center [406, 279] width 277 height 139
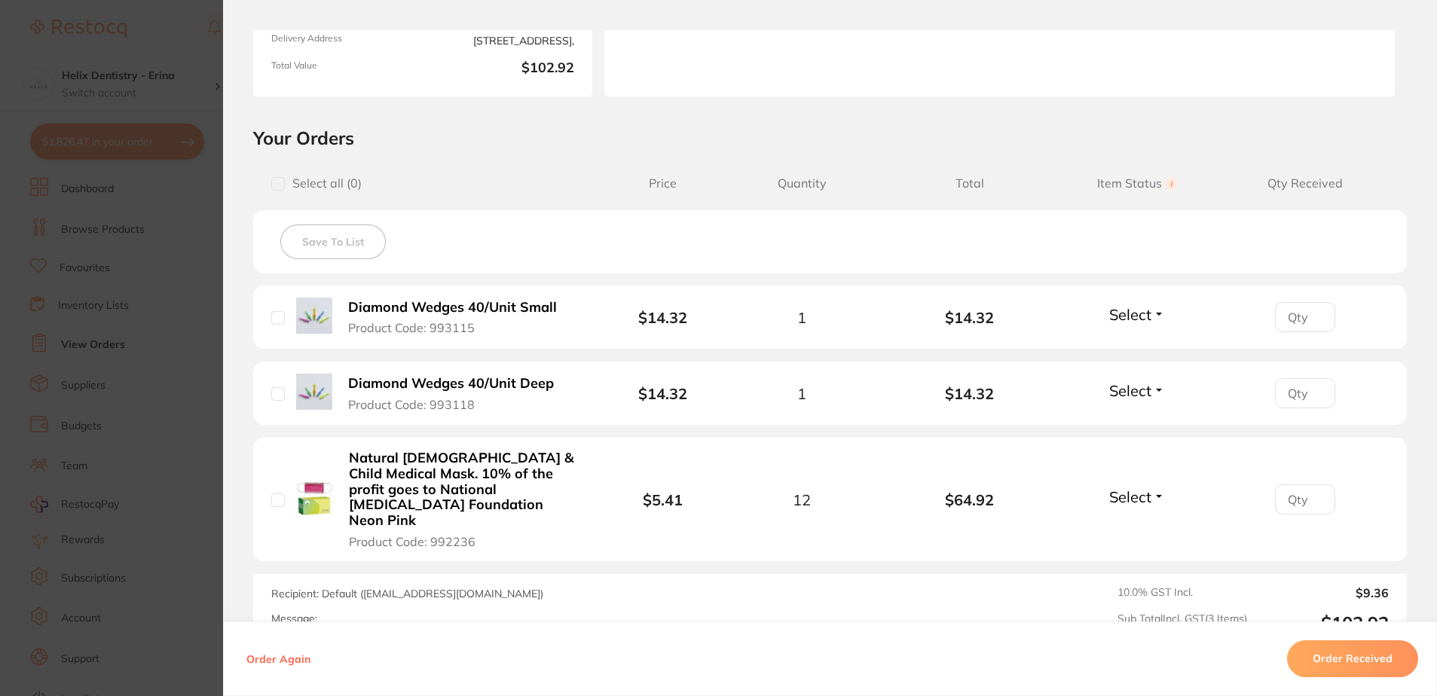
scroll to position [301, 0]
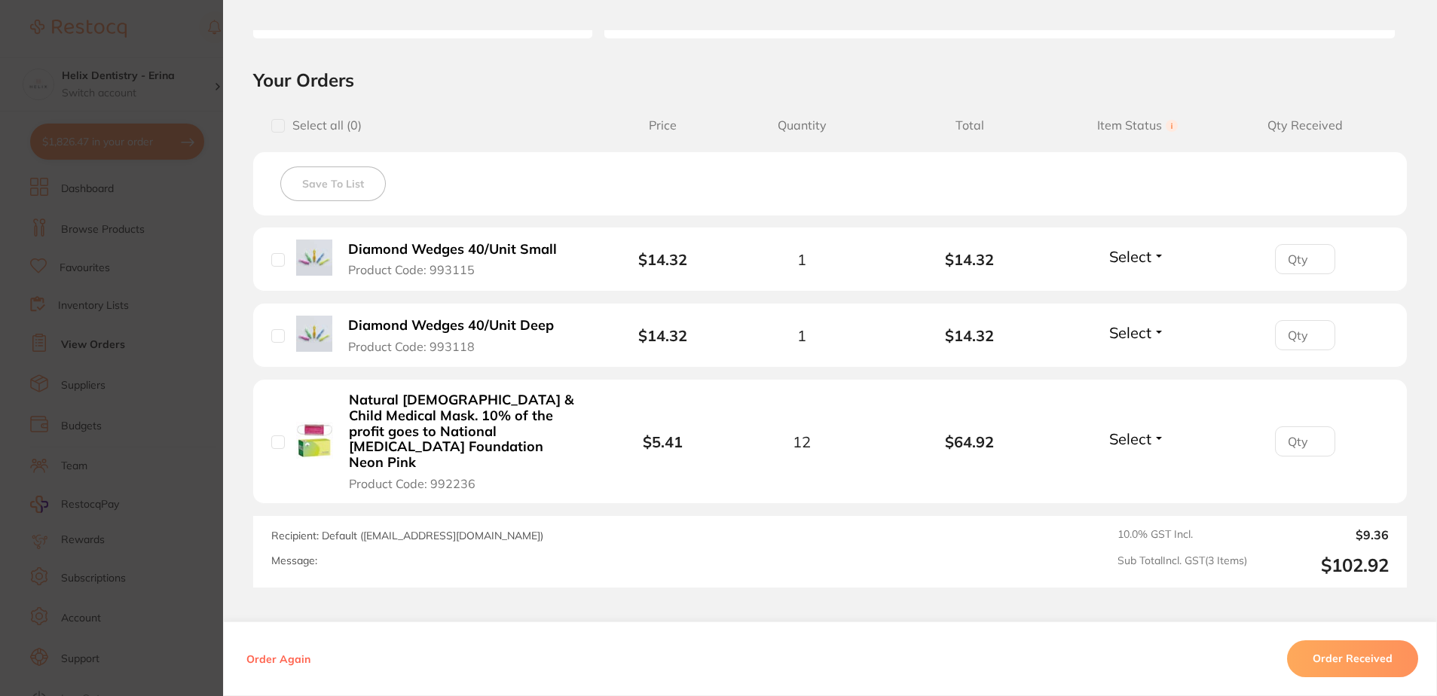
click at [1341, 659] on button "Order Received" at bounding box center [1352, 659] width 131 height 36
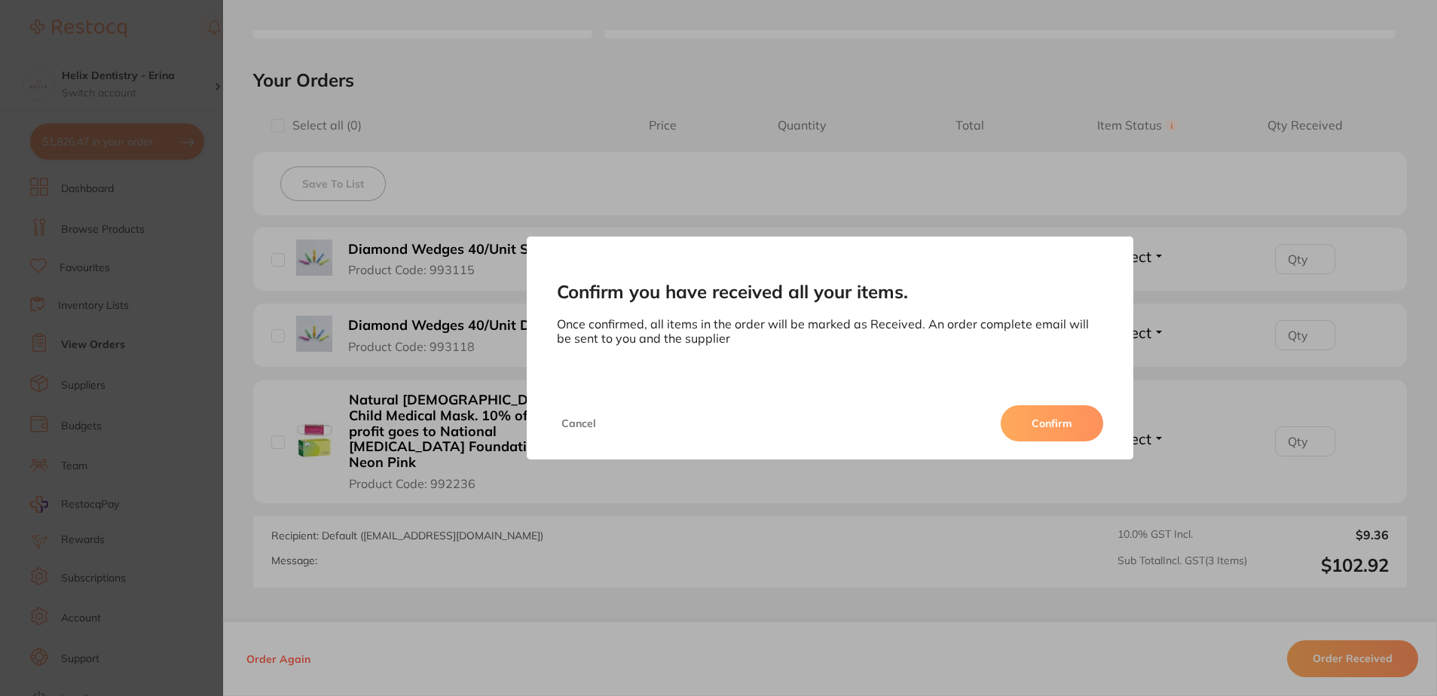
click at [1032, 418] on button "Confirm" at bounding box center [1052, 423] width 102 height 36
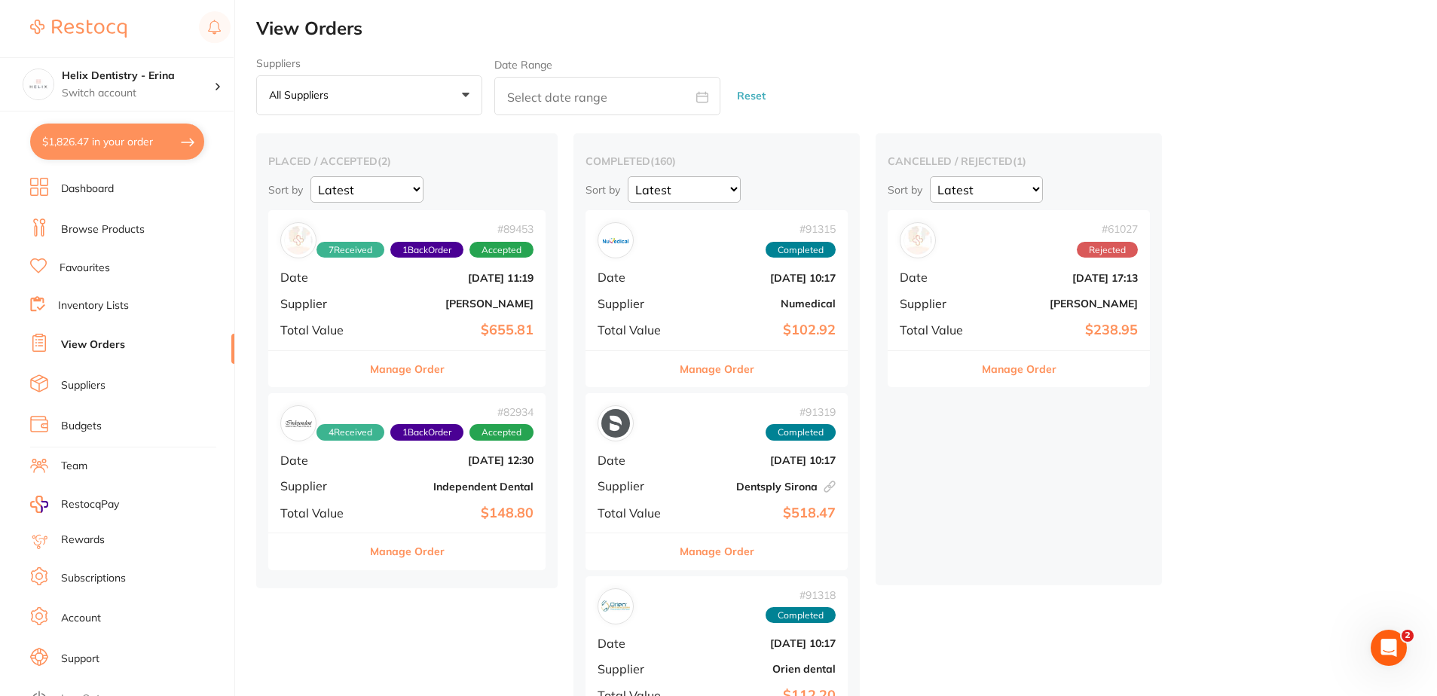
click at [695, 298] on b "Numedical" at bounding box center [760, 304] width 151 height 12
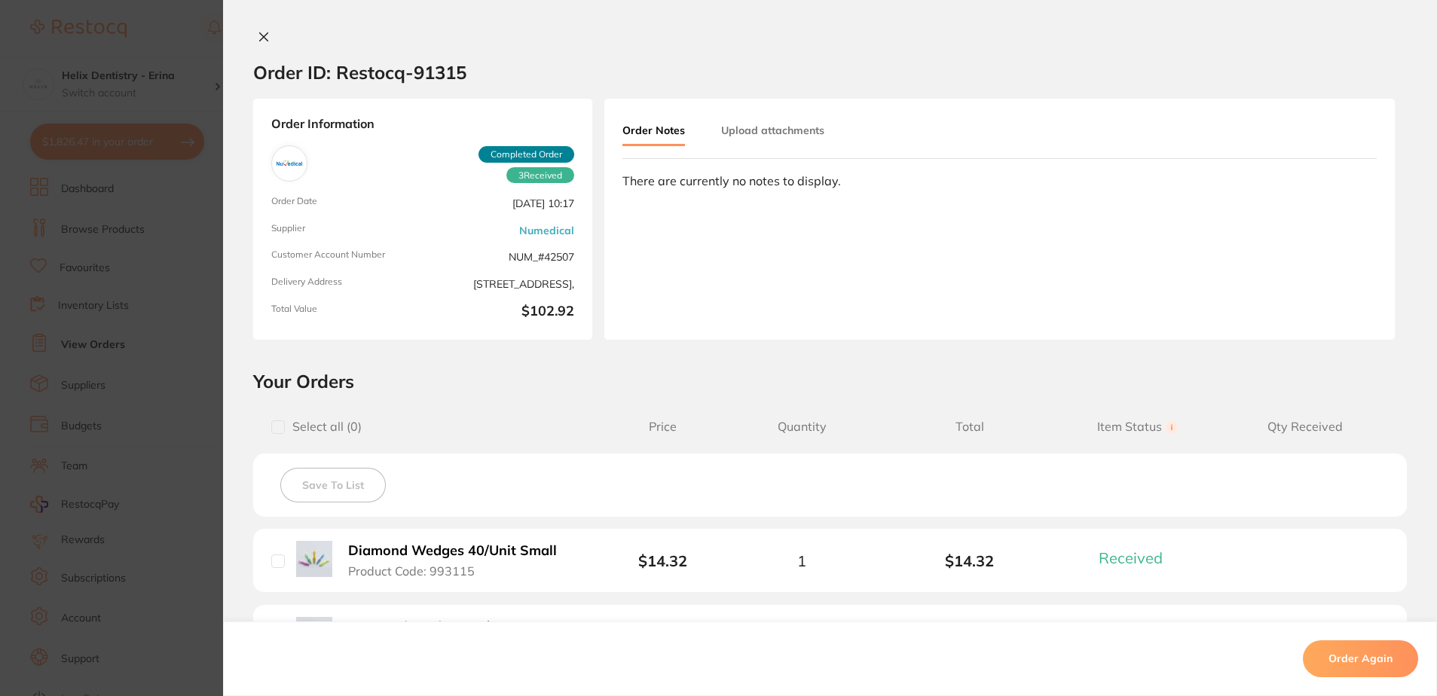
click at [799, 133] on button "Upload attachments" at bounding box center [772, 130] width 103 height 27
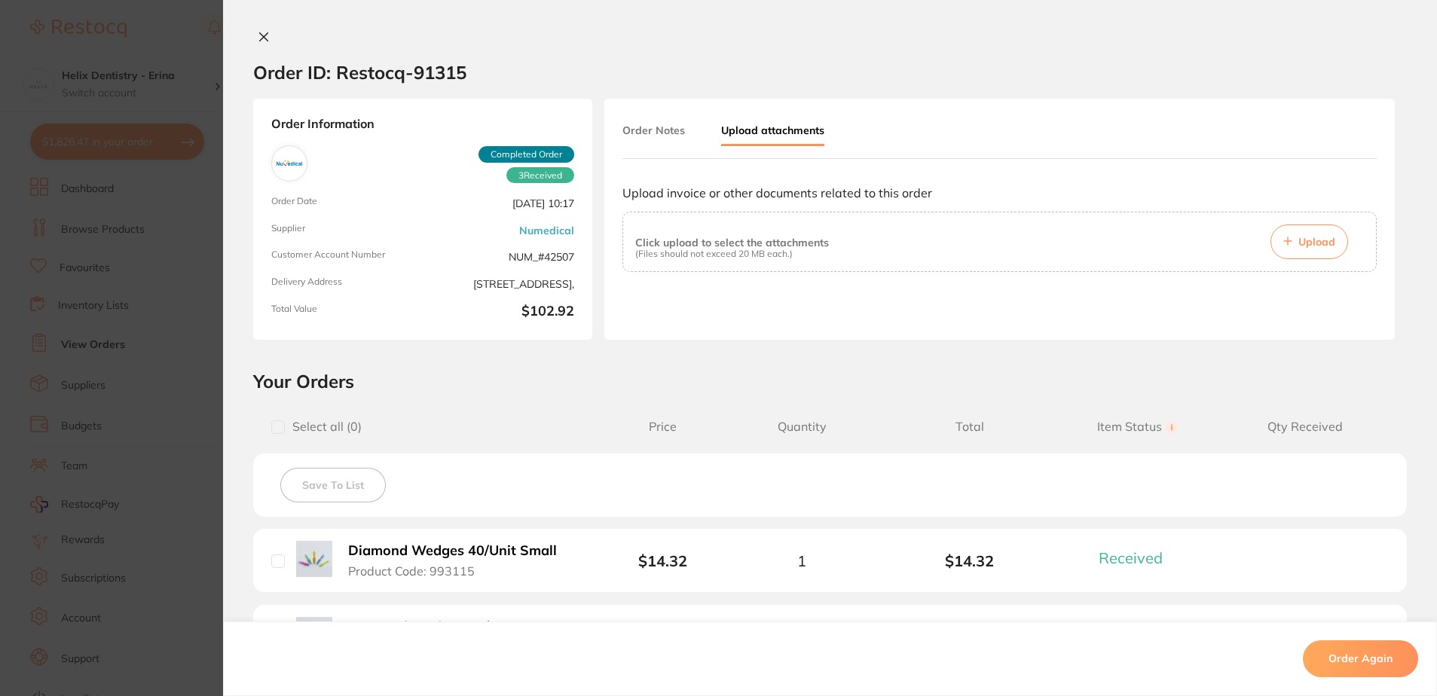
click at [1320, 246] on span "Upload" at bounding box center [1316, 242] width 37 height 14
click at [1315, 243] on span "Upload" at bounding box center [1316, 242] width 37 height 14
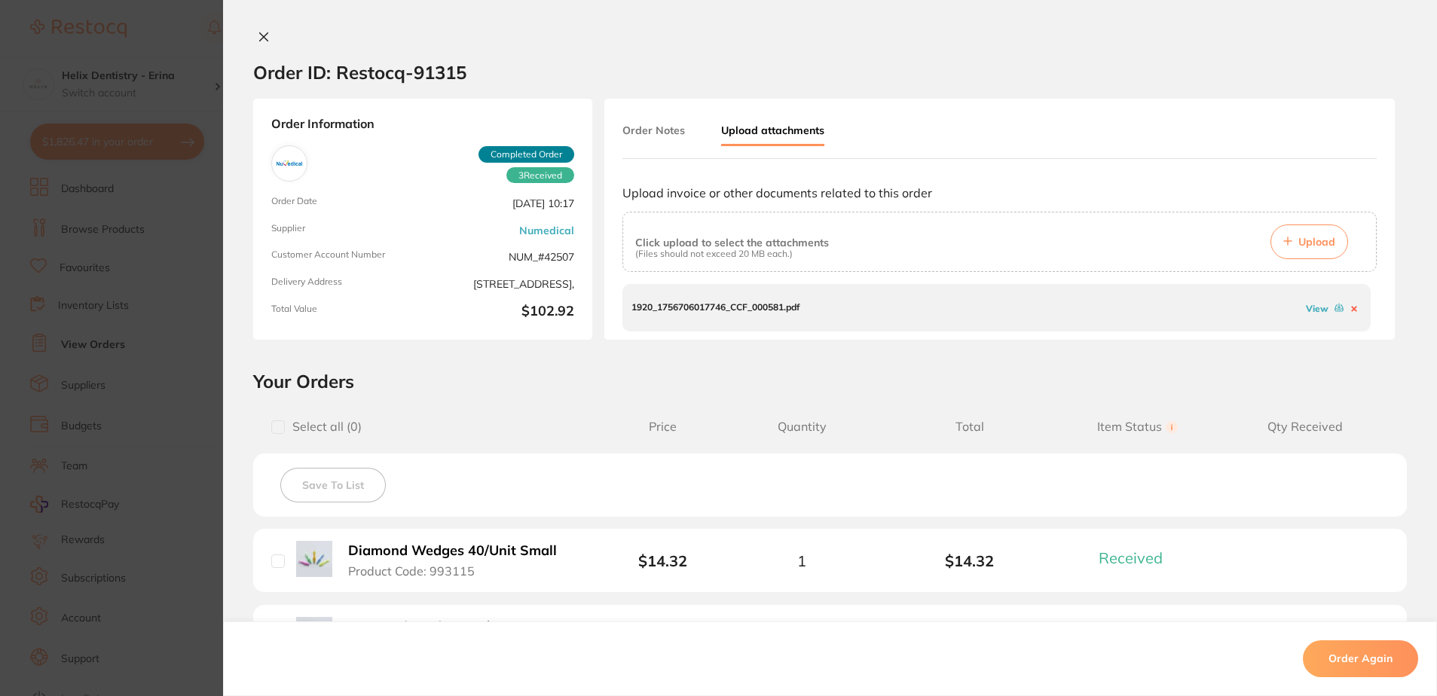
click at [1306, 303] on link "View" at bounding box center [1317, 308] width 23 height 11
click at [155, 272] on section "Order ID: Restocq- 91315 Order Information 3 Received Completed Order Order Dat…" at bounding box center [718, 348] width 1437 height 696
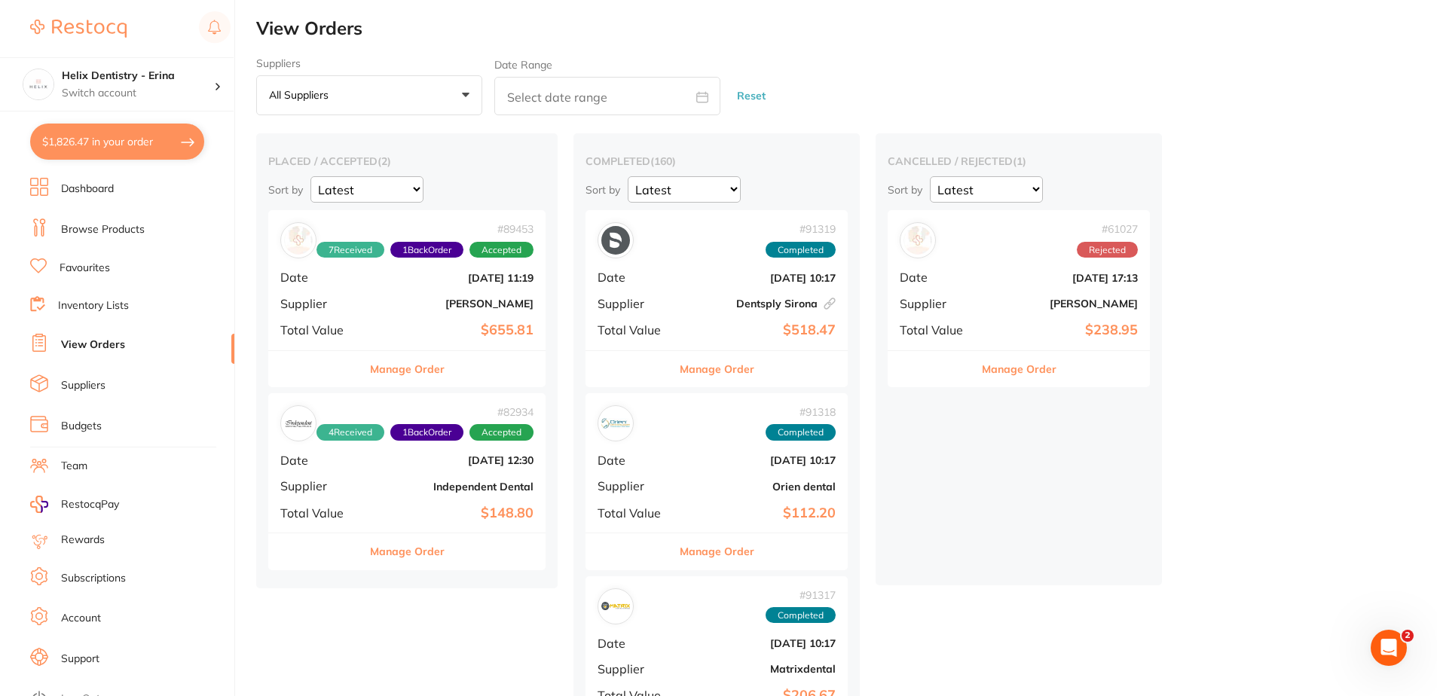
click at [120, 133] on button "$1,826.47 in your order" at bounding box center [117, 142] width 174 height 36
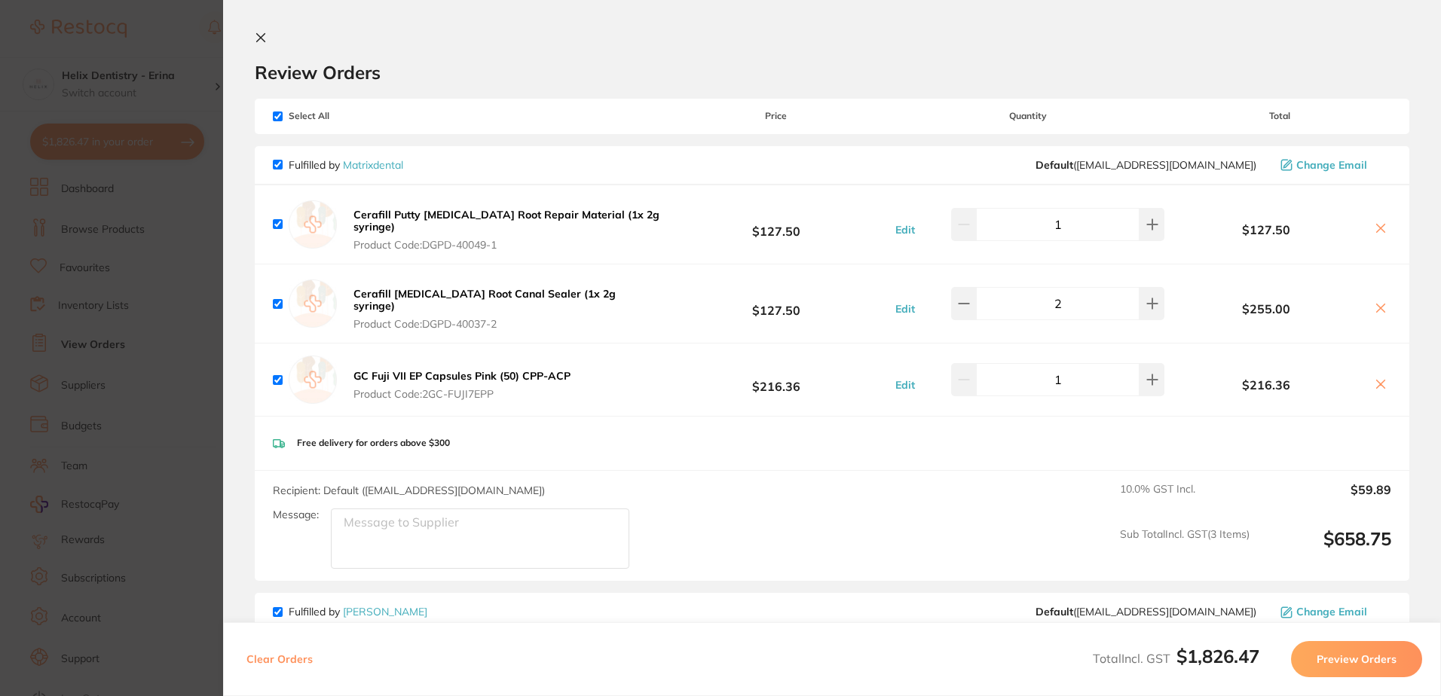
click at [260, 35] on icon at bounding box center [261, 38] width 12 height 12
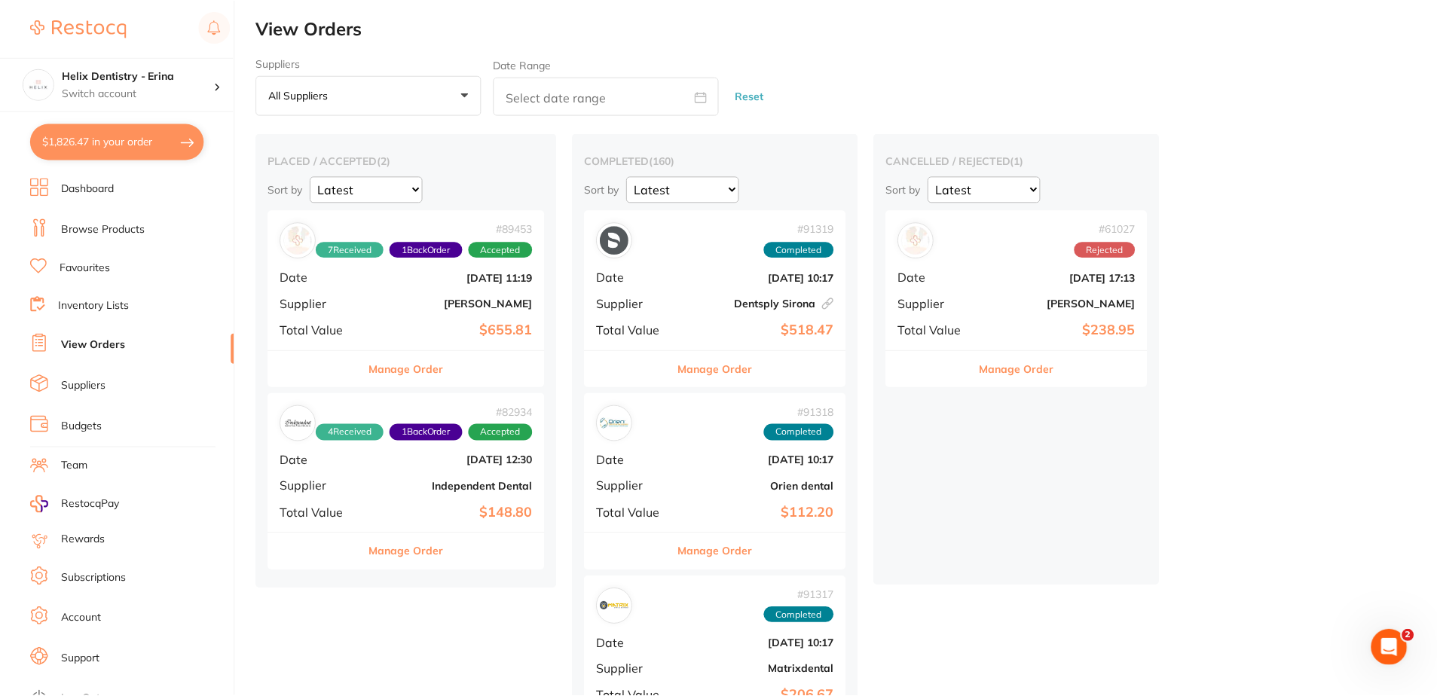
scroll to position [5, 0]
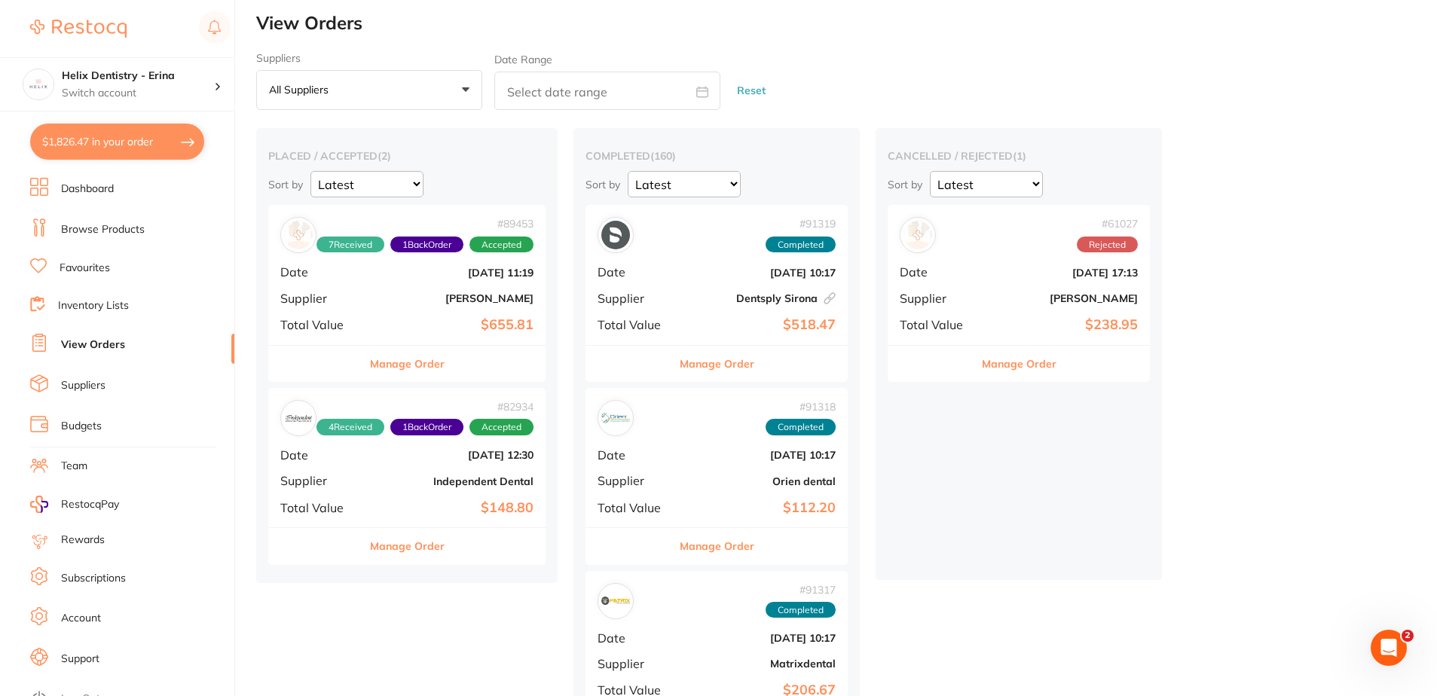
click at [103, 225] on link "Browse Products" at bounding box center [103, 229] width 84 height 15
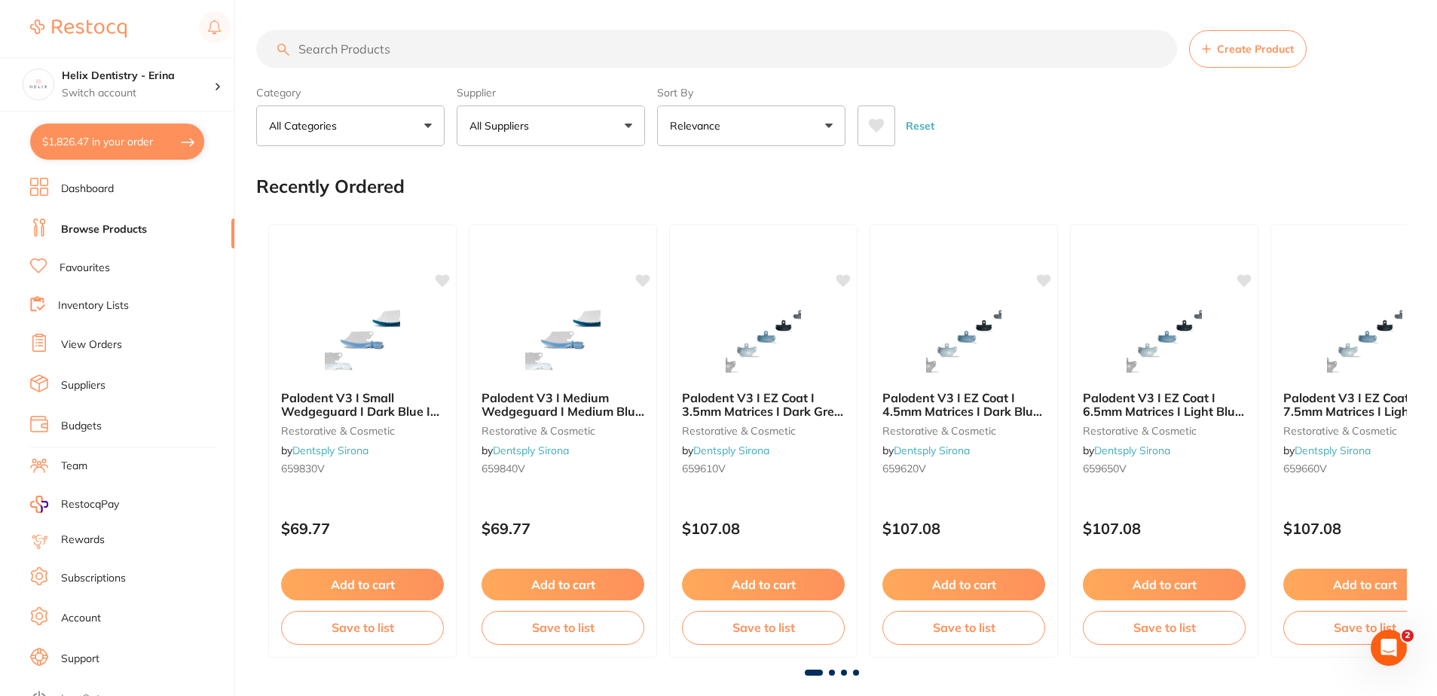
click at [546, 38] on input "search" at bounding box center [716, 49] width 921 height 38
type input "small gloves pink"
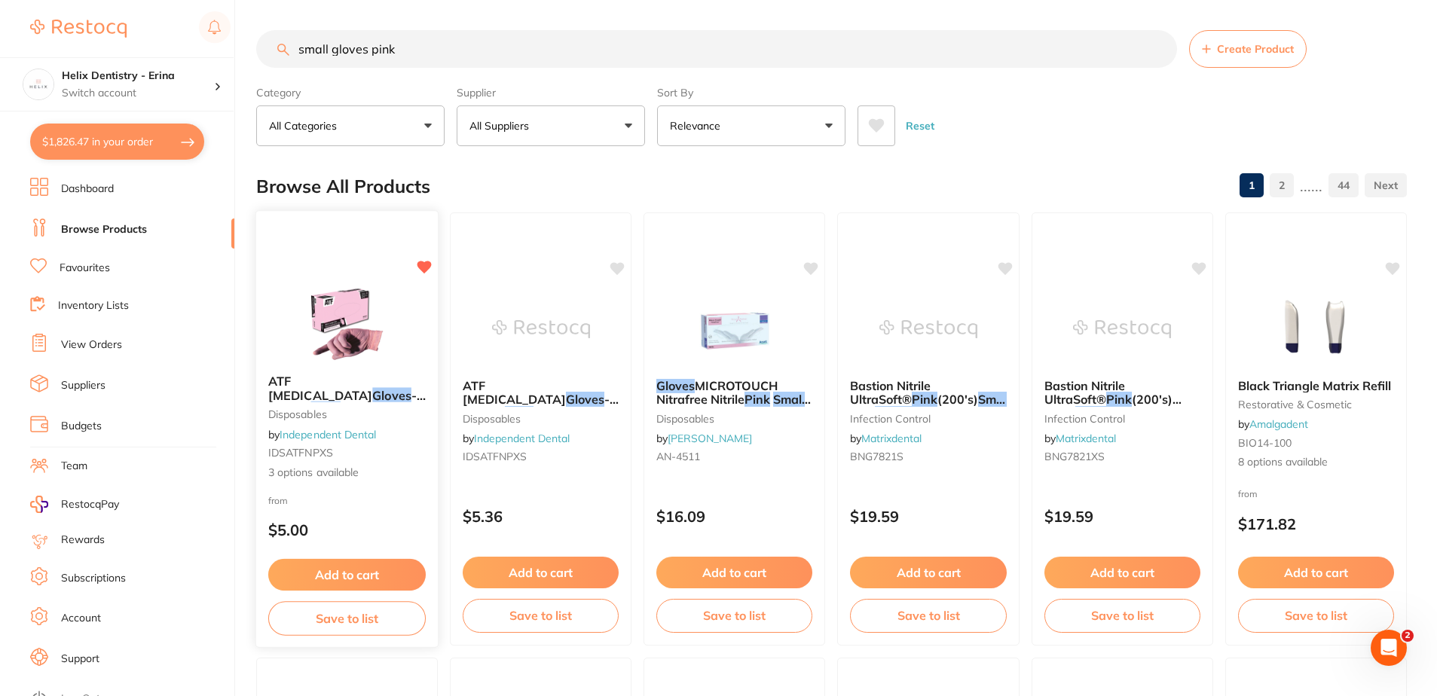
click at [372, 566] on button "Add to cart" at bounding box center [347, 575] width 158 height 32
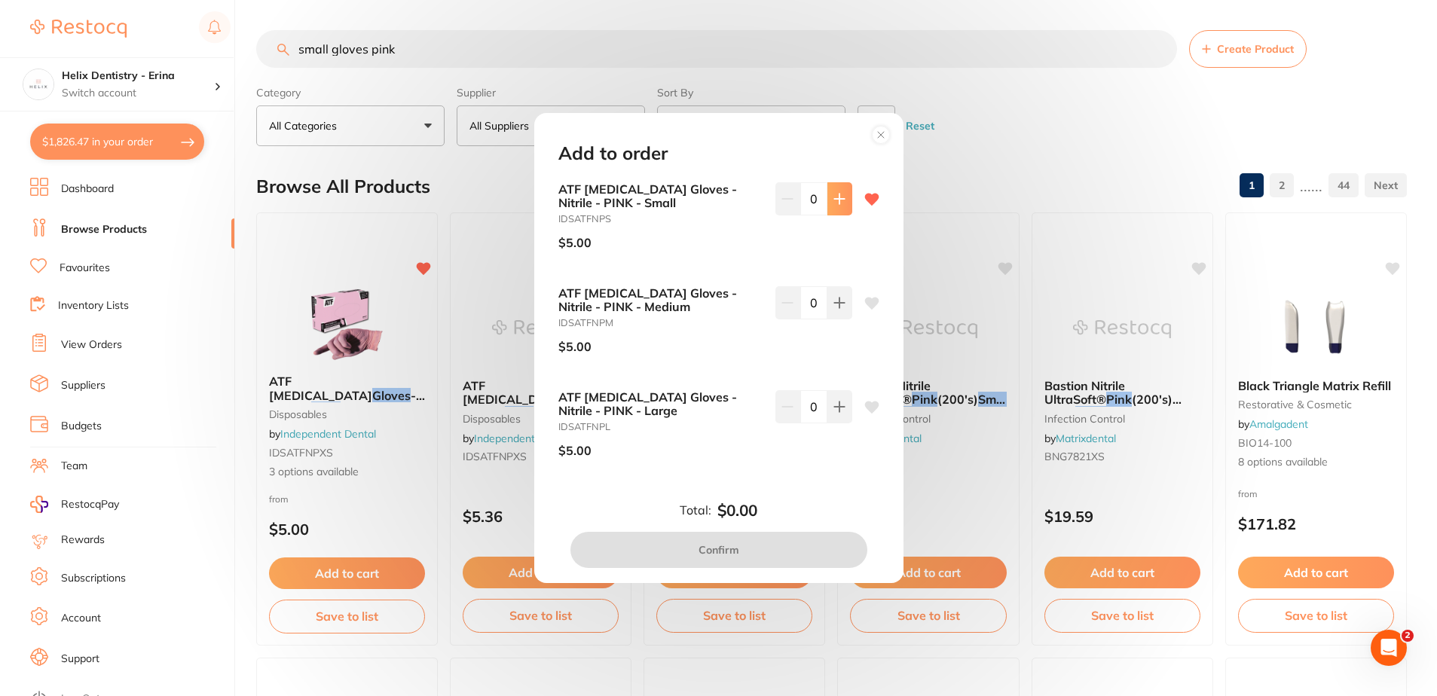
click at [838, 200] on icon at bounding box center [839, 199] width 12 height 12
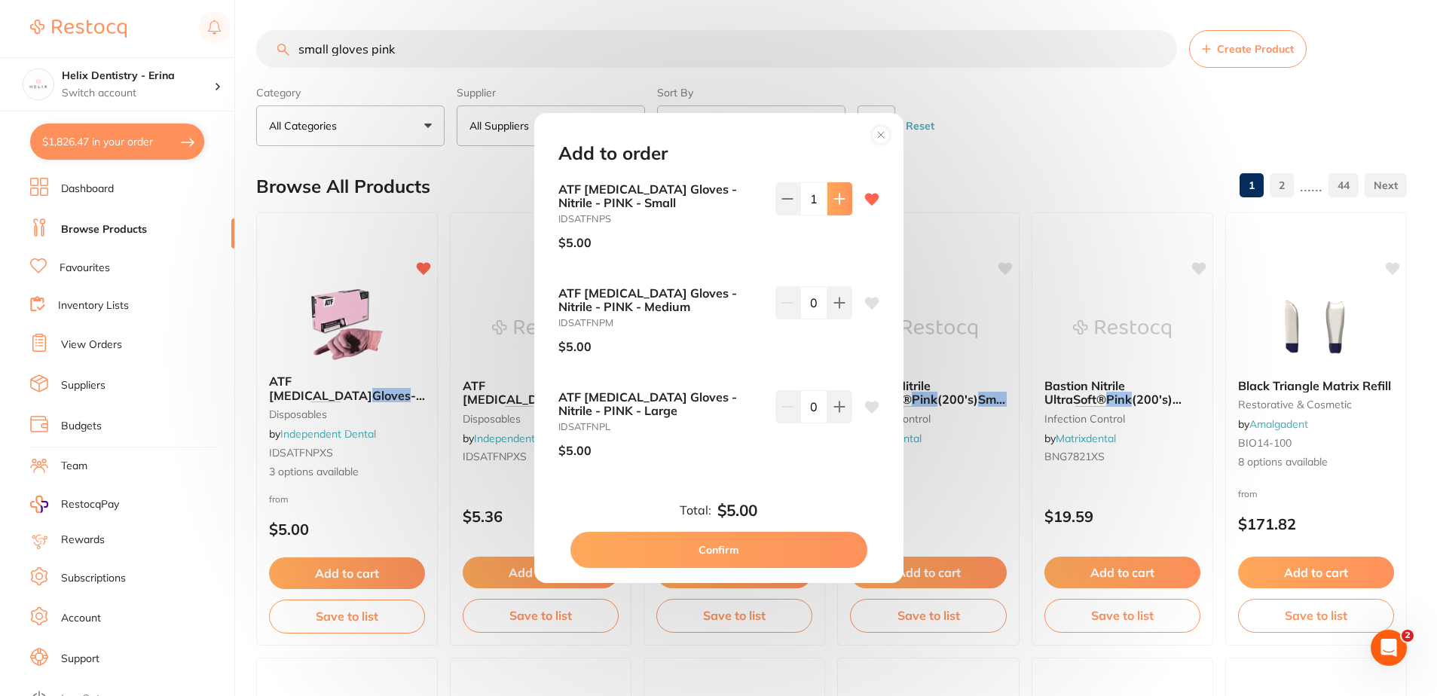
click at [838, 200] on icon at bounding box center [839, 199] width 12 height 12
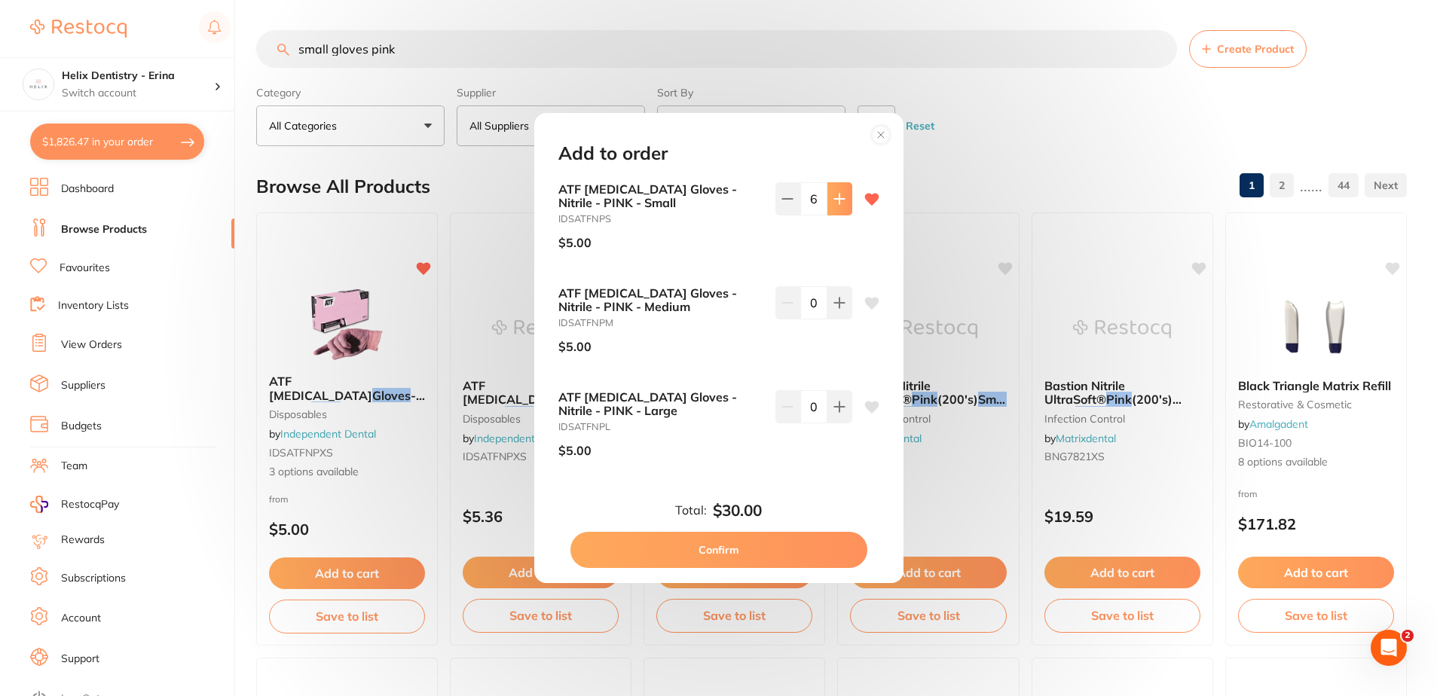
click at [838, 200] on icon at bounding box center [839, 199] width 12 height 12
type input "10"
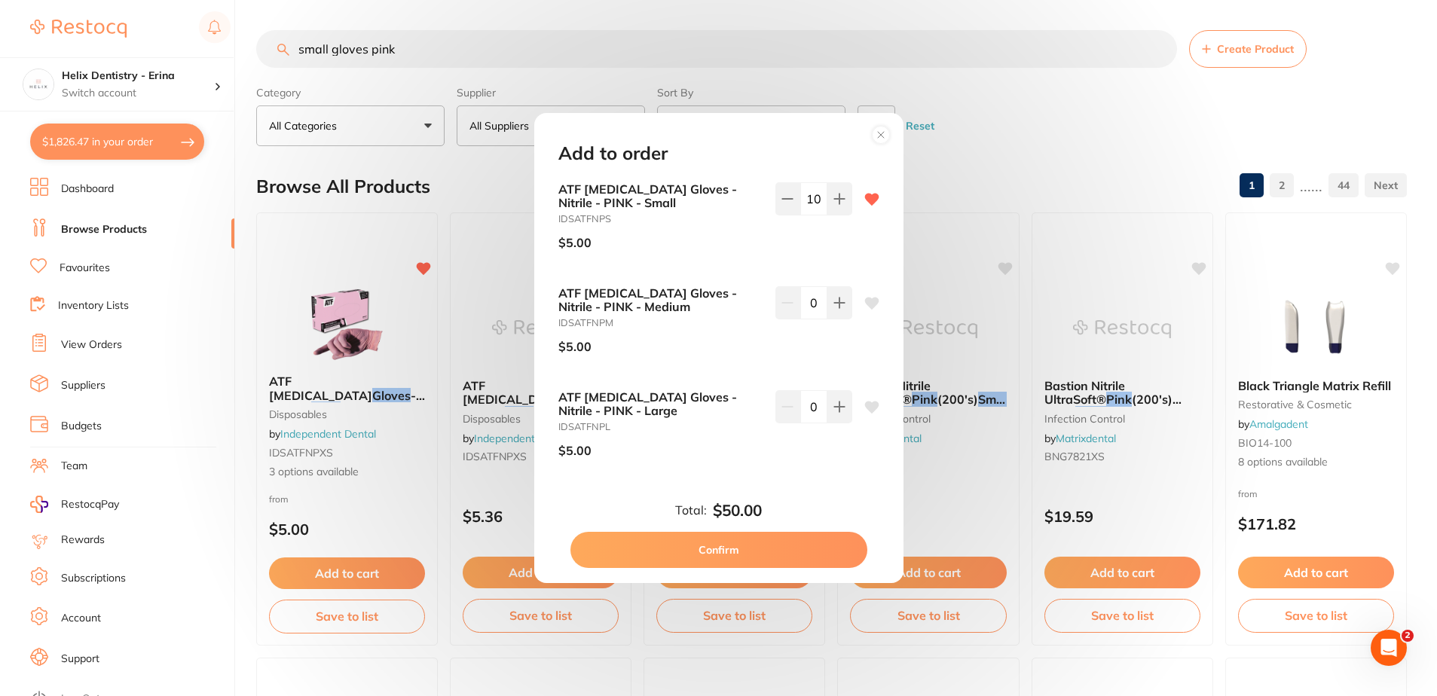
click at [885, 127] on icon at bounding box center [881, 135] width 24 height 24
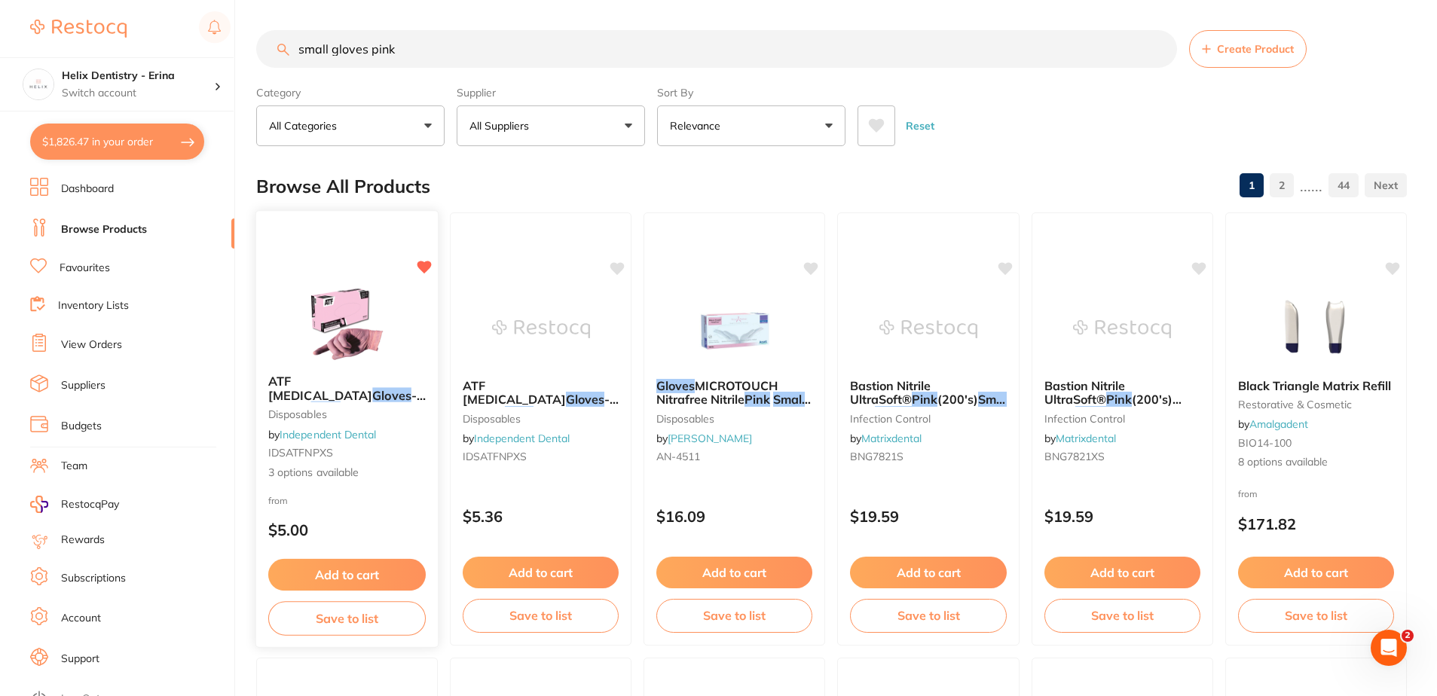
click at [353, 573] on button "Add to cart" at bounding box center [347, 575] width 158 height 32
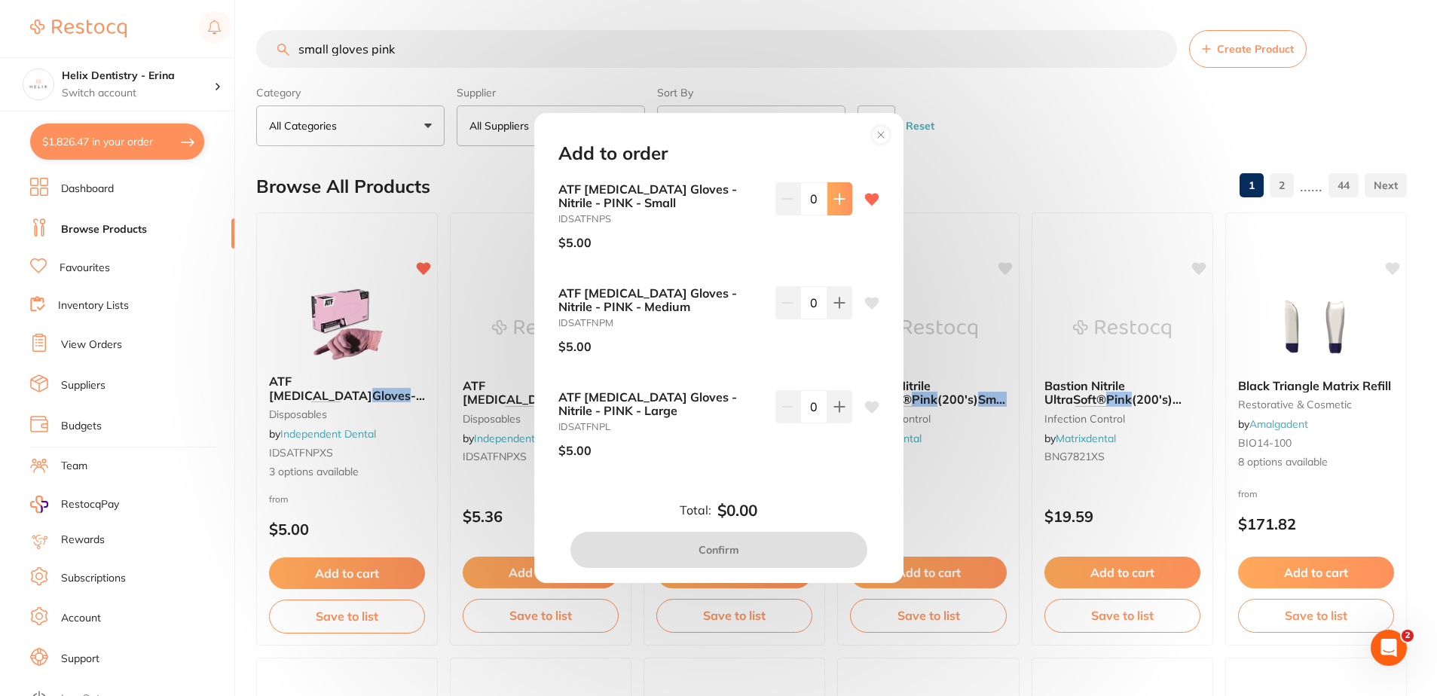
click at [839, 198] on icon at bounding box center [839, 199] width 12 height 12
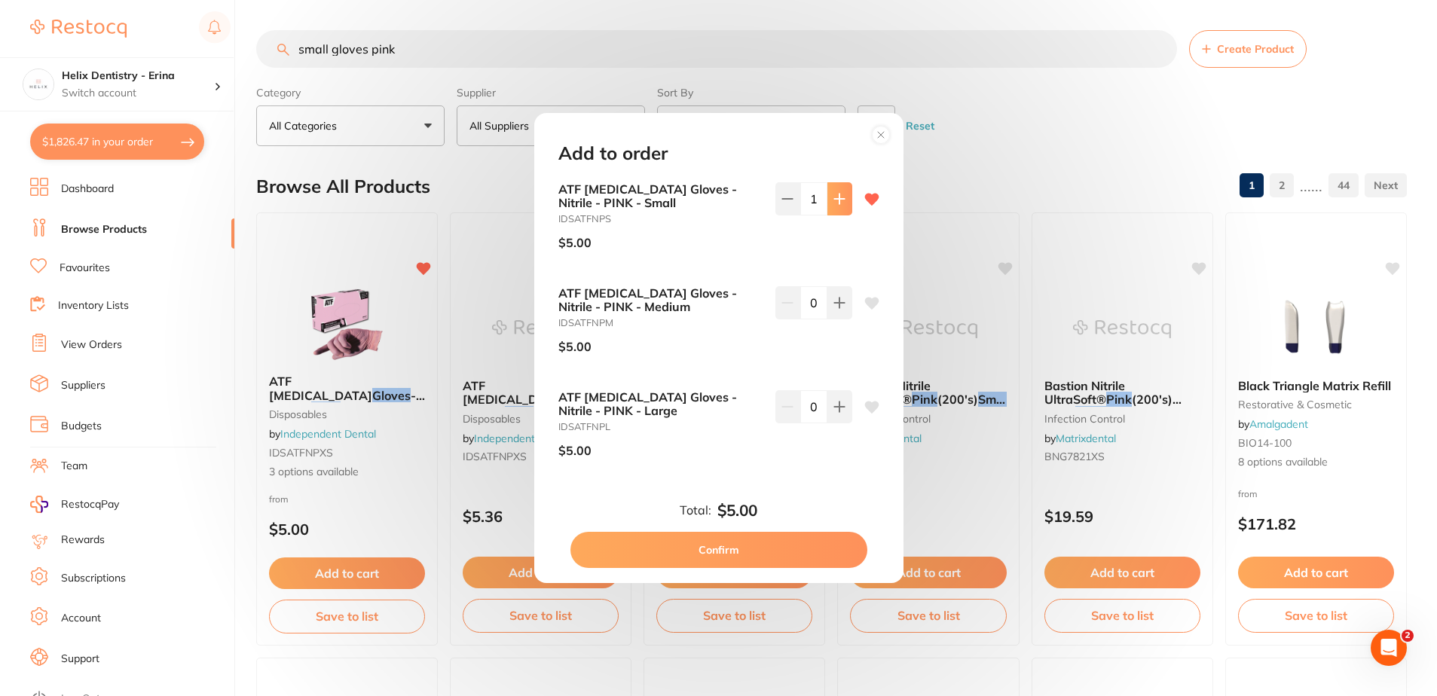
click at [839, 198] on icon at bounding box center [839, 199] width 12 height 12
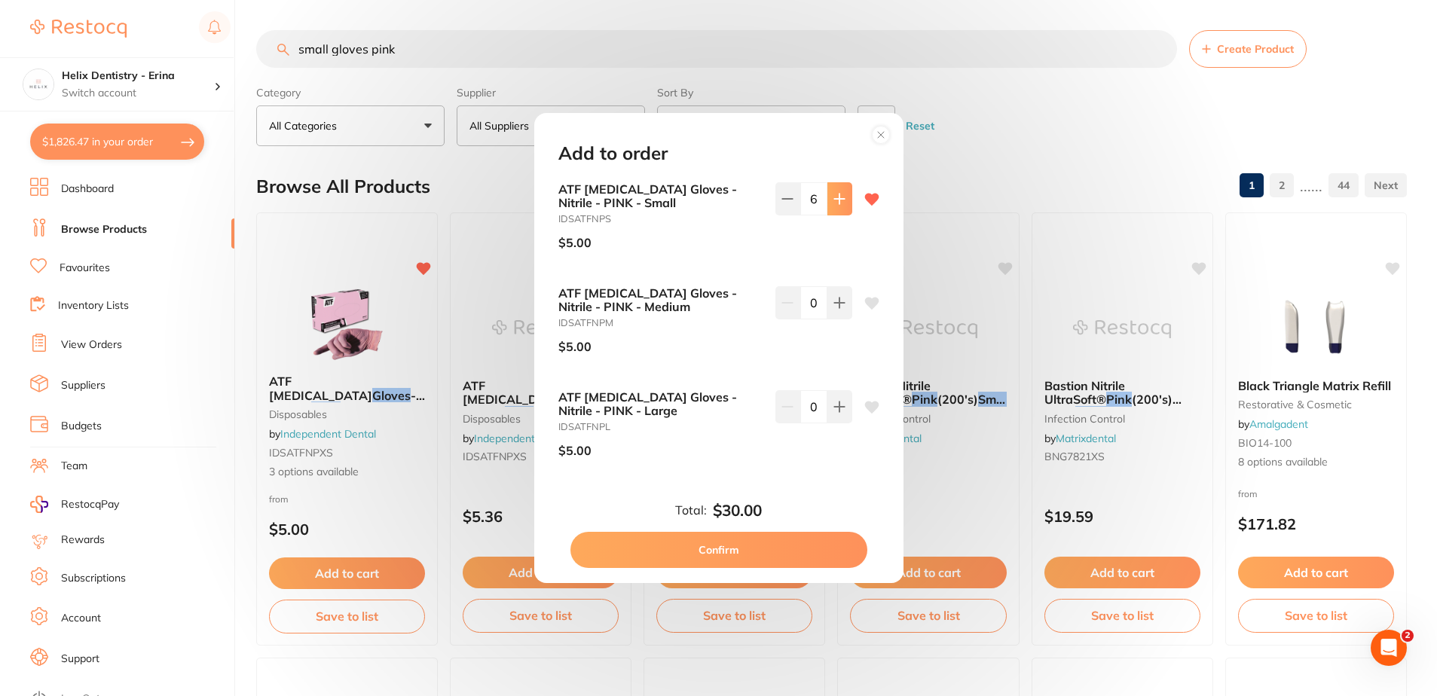
click at [839, 198] on icon at bounding box center [839, 199] width 12 height 12
type input "10"
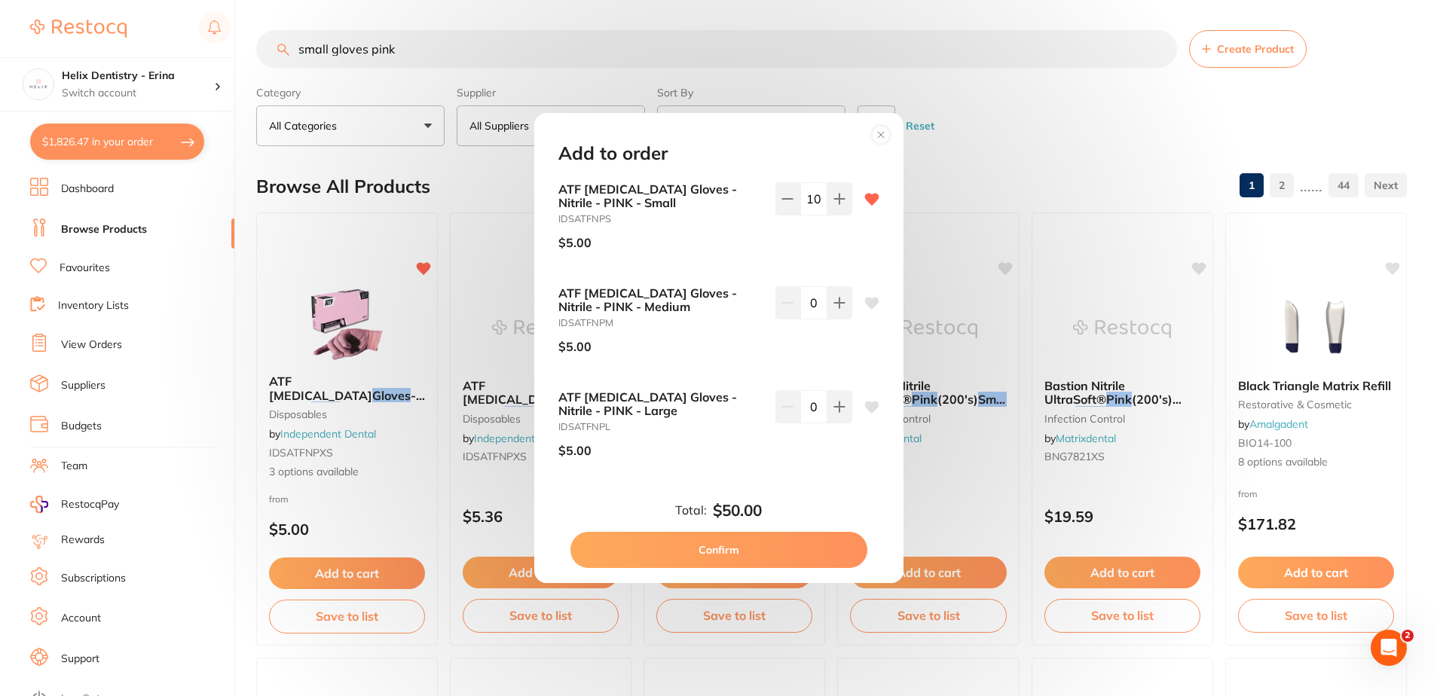
click at [762, 555] on button "Confirm" at bounding box center [718, 550] width 297 height 36
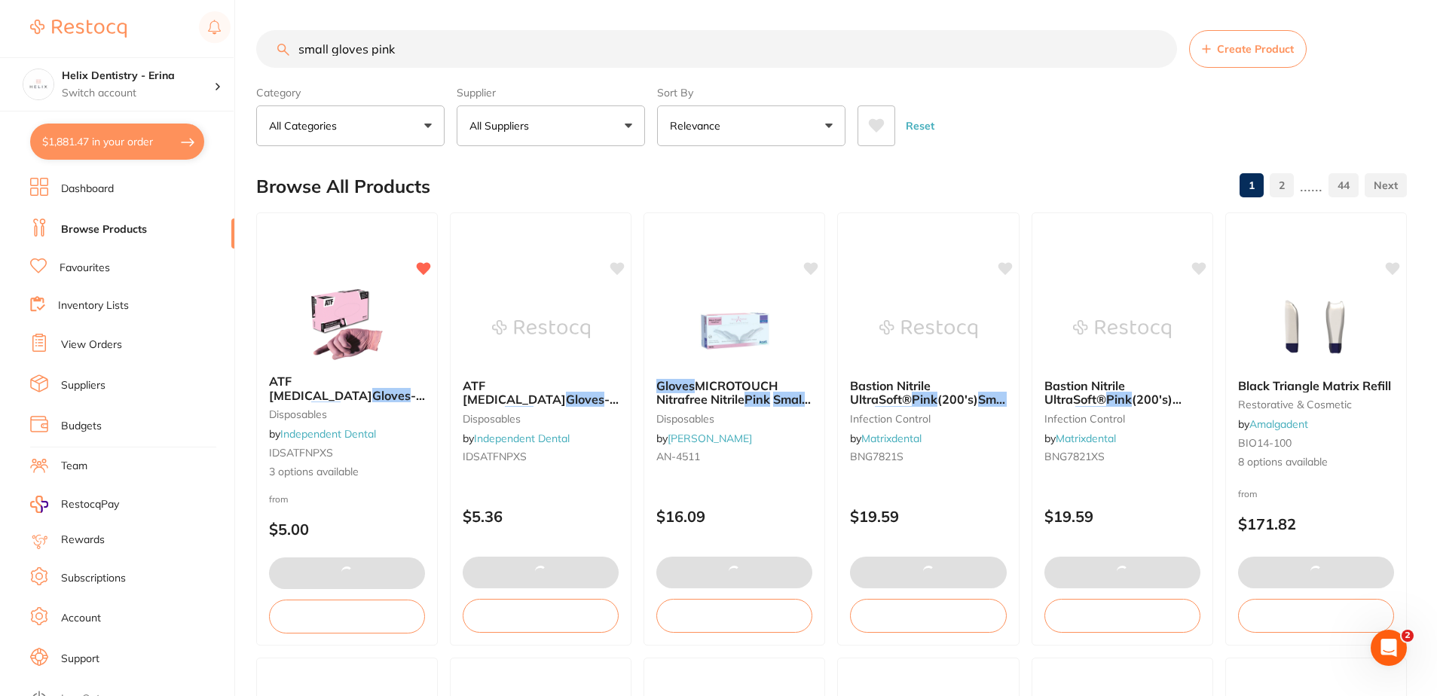
click at [115, 133] on button "$1,881.47 in your order" at bounding box center [117, 142] width 174 height 36
checkbox input "true"
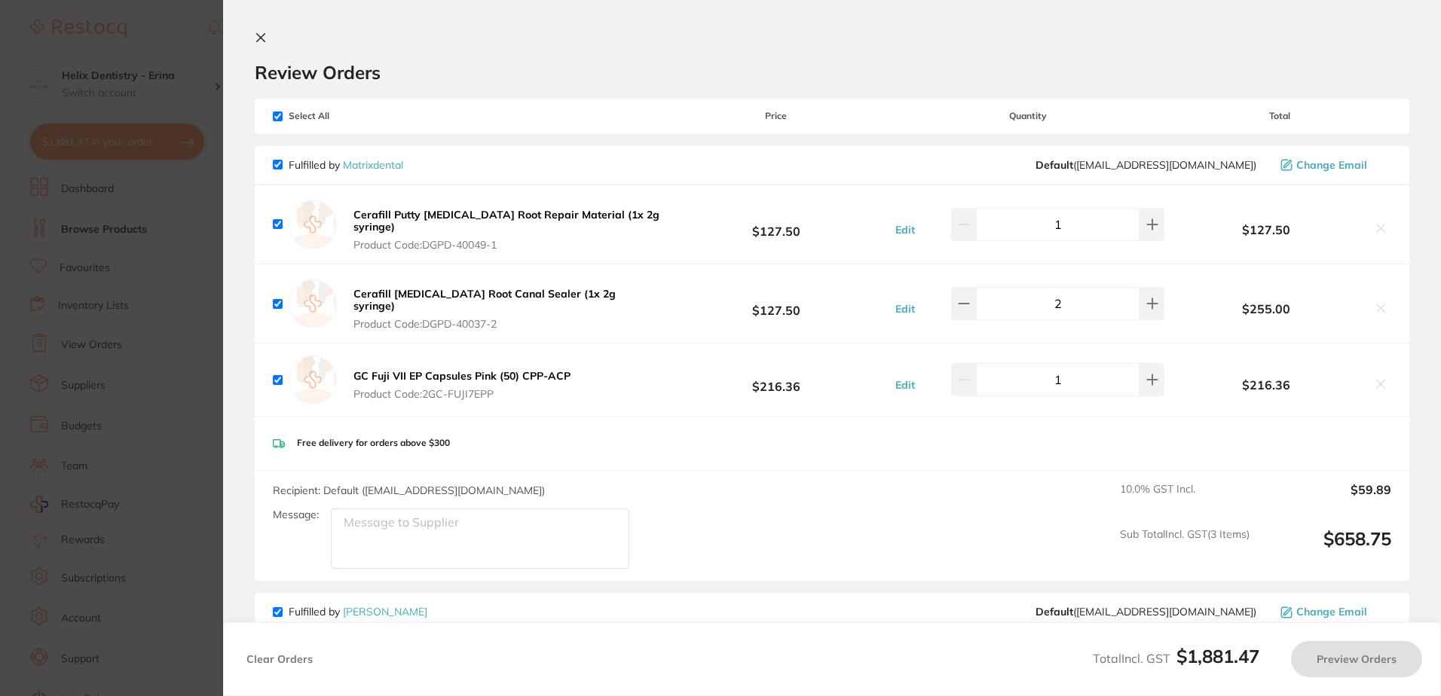
checkbox input "false"
checkbox input "true"
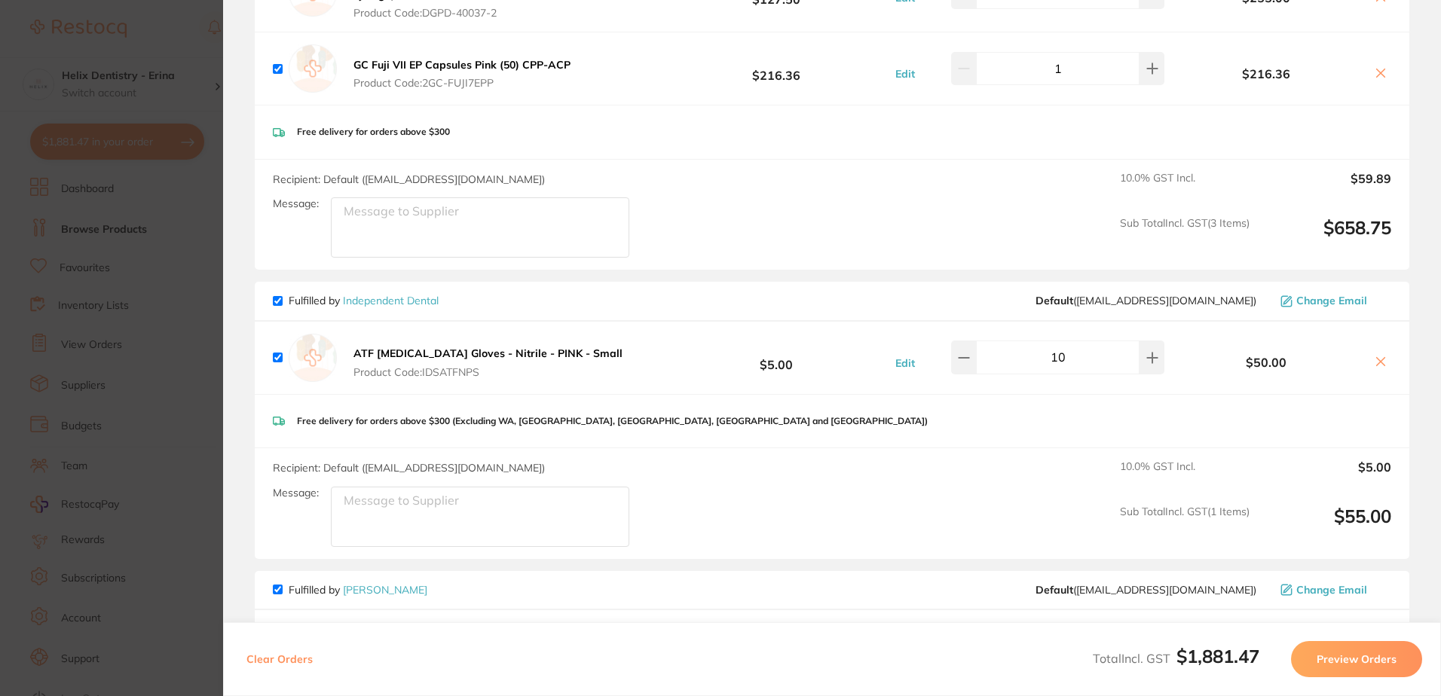
scroll to position [377, 0]
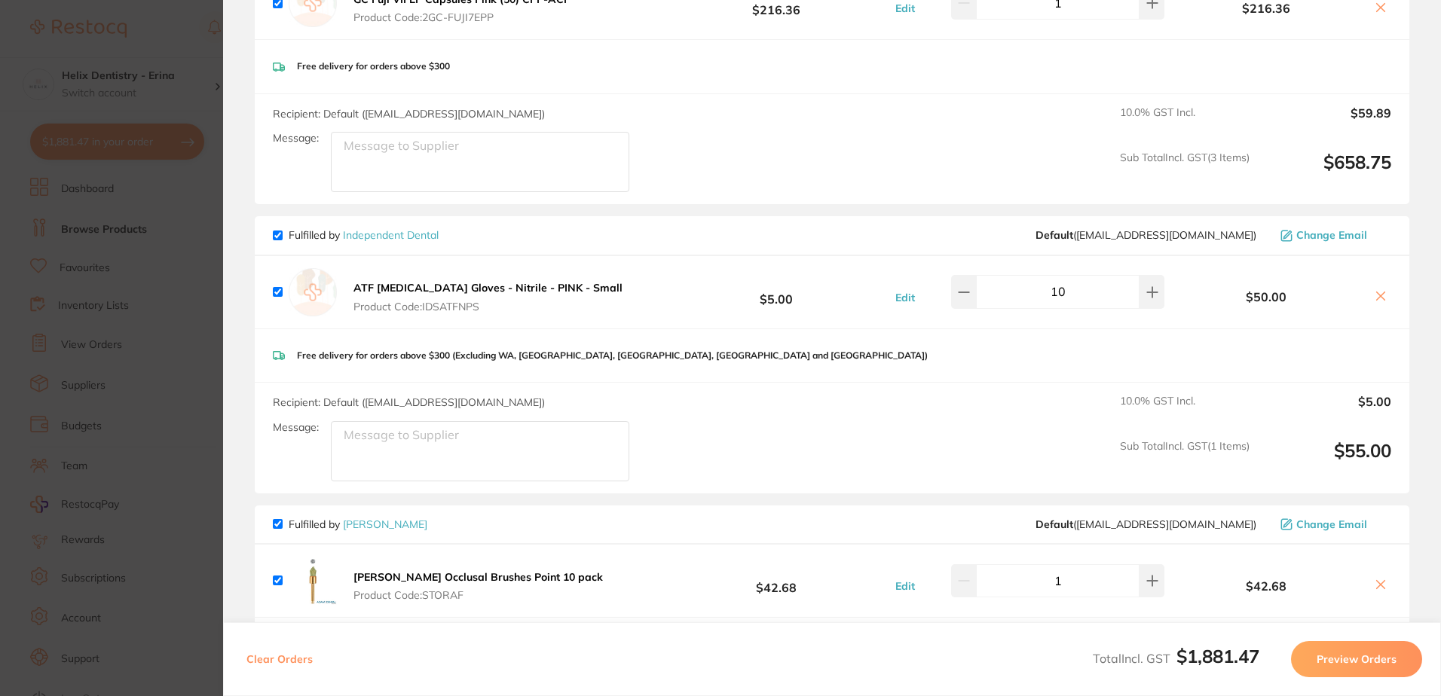
click at [167, 321] on section "Update RRP Set your pre negotiated price for this item. Item Agreed RRP (excl. …" at bounding box center [720, 348] width 1441 height 696
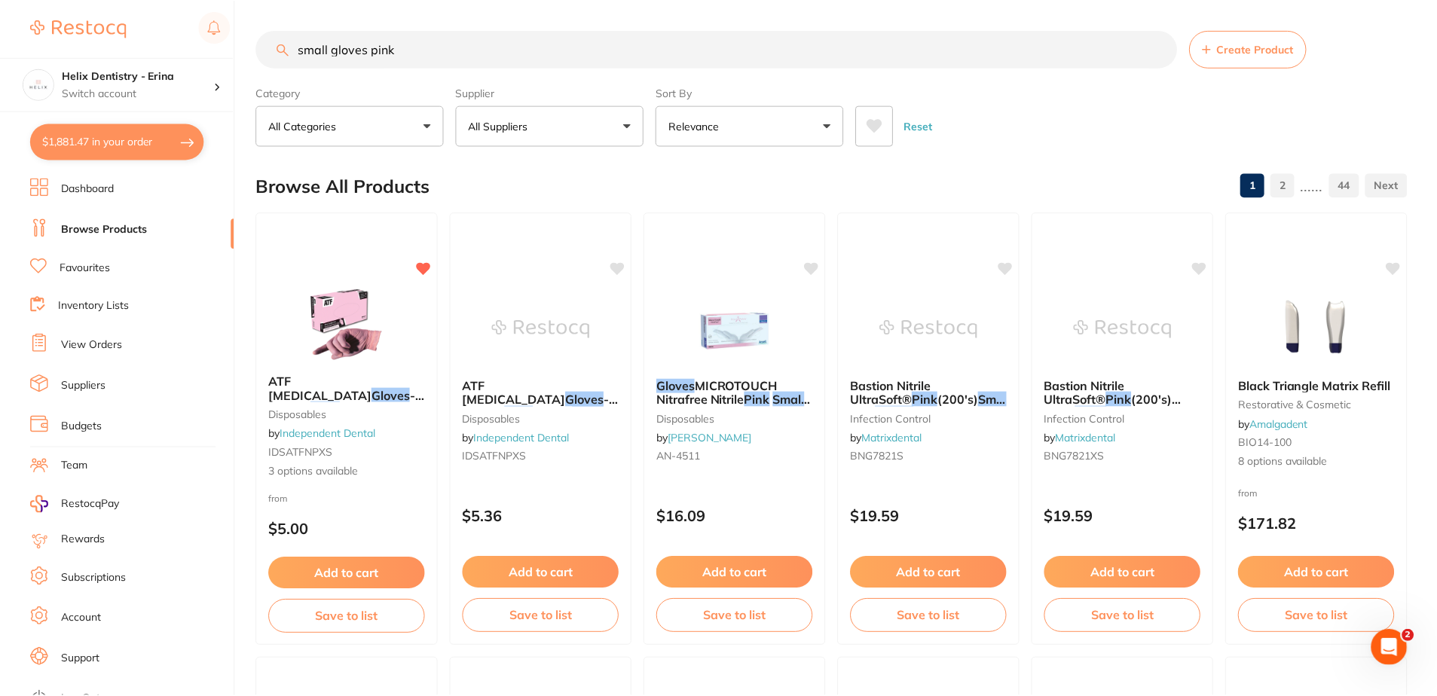
scroll to position [5, 0]
